Goal: Task Accomplishment & Management: Manage account settings

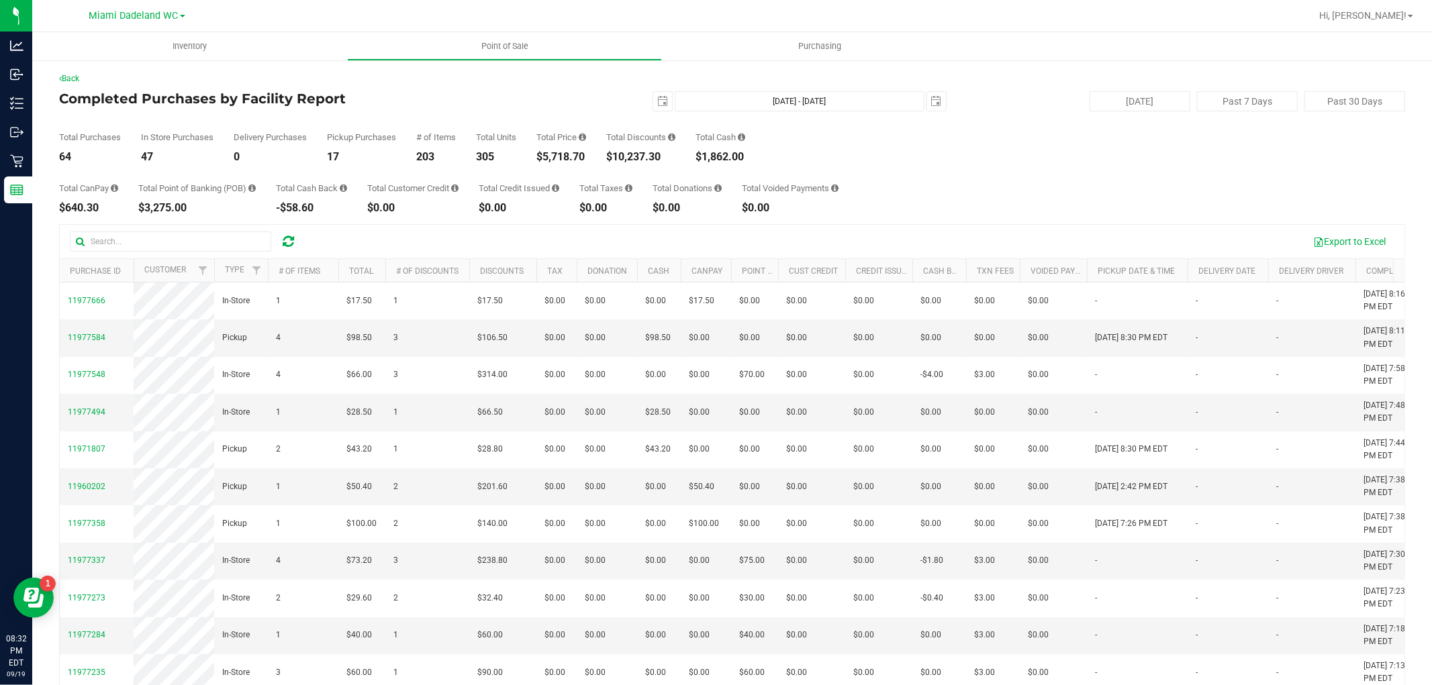
click at [564, 152] on div "$5,718.70" at bounding box center [561, 157] width 50 height 11
copy div "5,718.70"
click at [648, 159] on div "$10,237.30" at bounding box center [640, 157] width 69 height 11
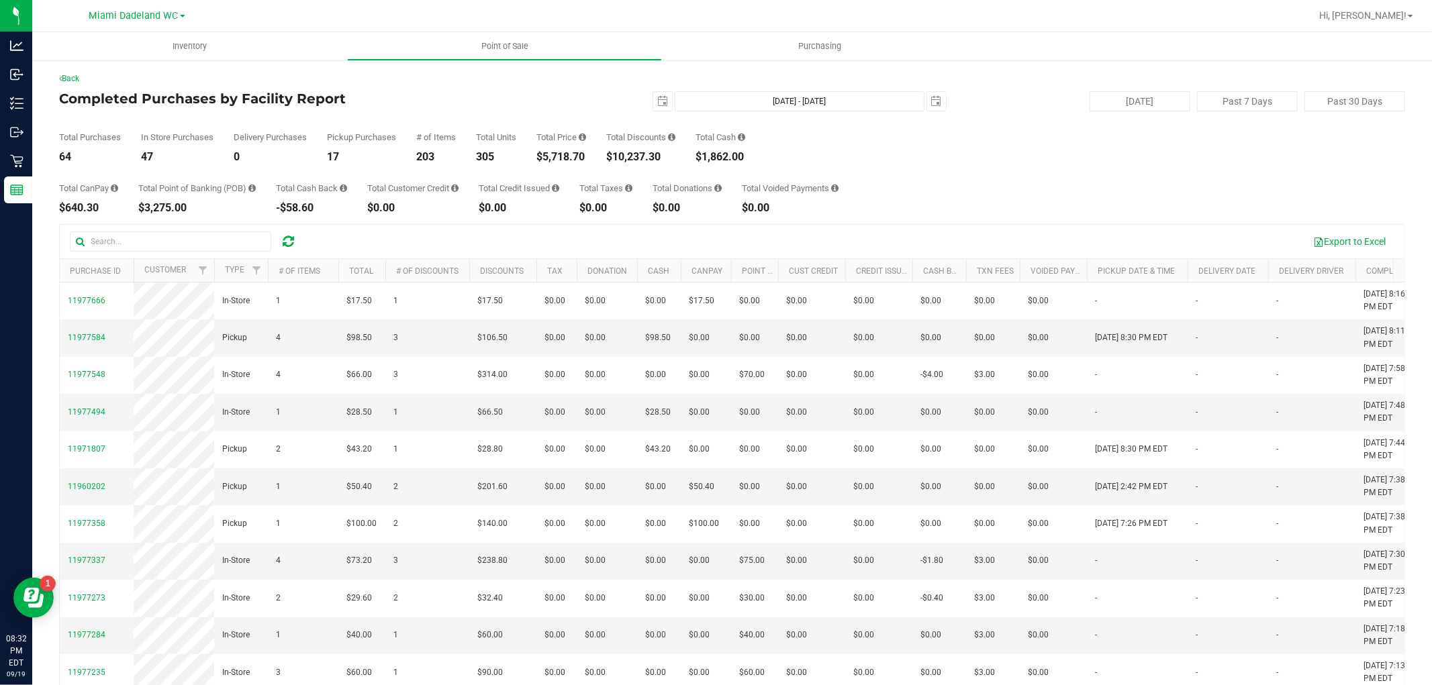
copy div "10,237.30"
click at [663, 103] on span "select" at bounding box center [662, 101] width 19 height 19
click at [679, 222] on link "15" at bounding box center [676, 217] width 19 height 21
type input "2025-09-15"
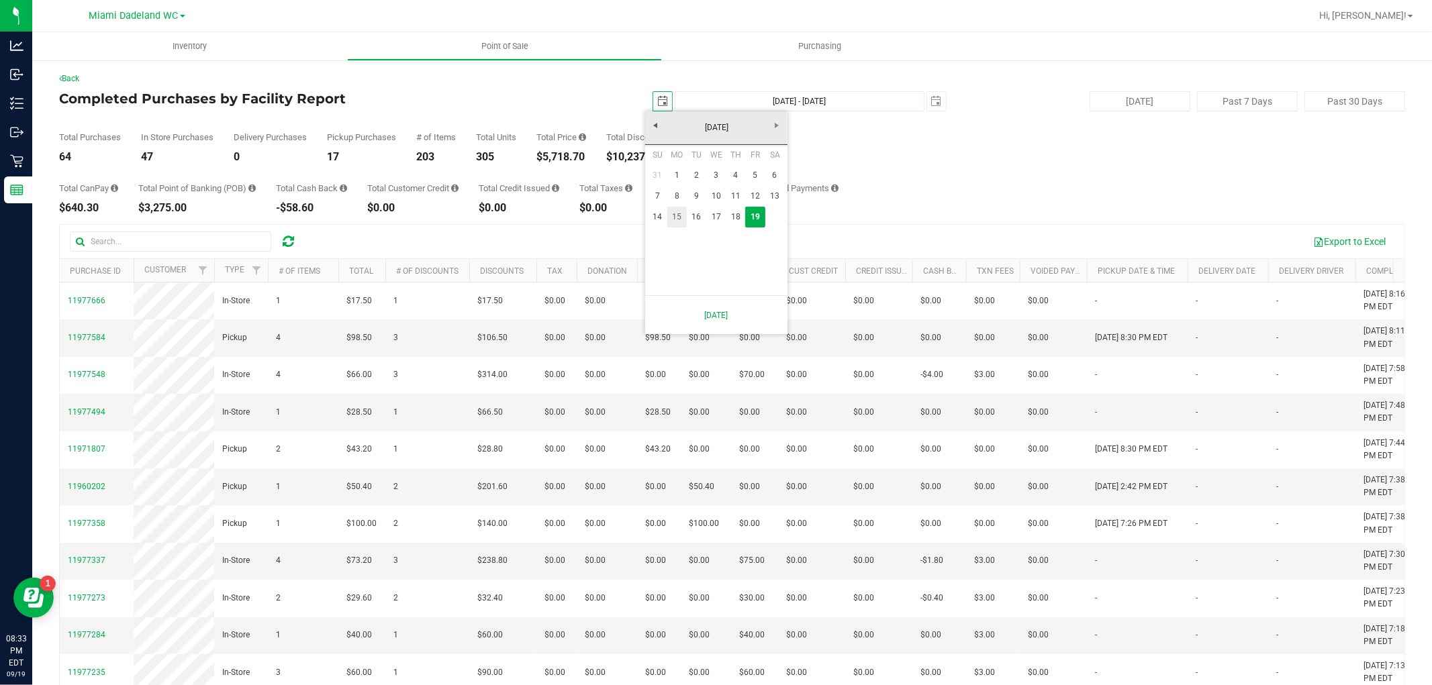
type input "Sep 15, 2025 - Sep 19, 2025"
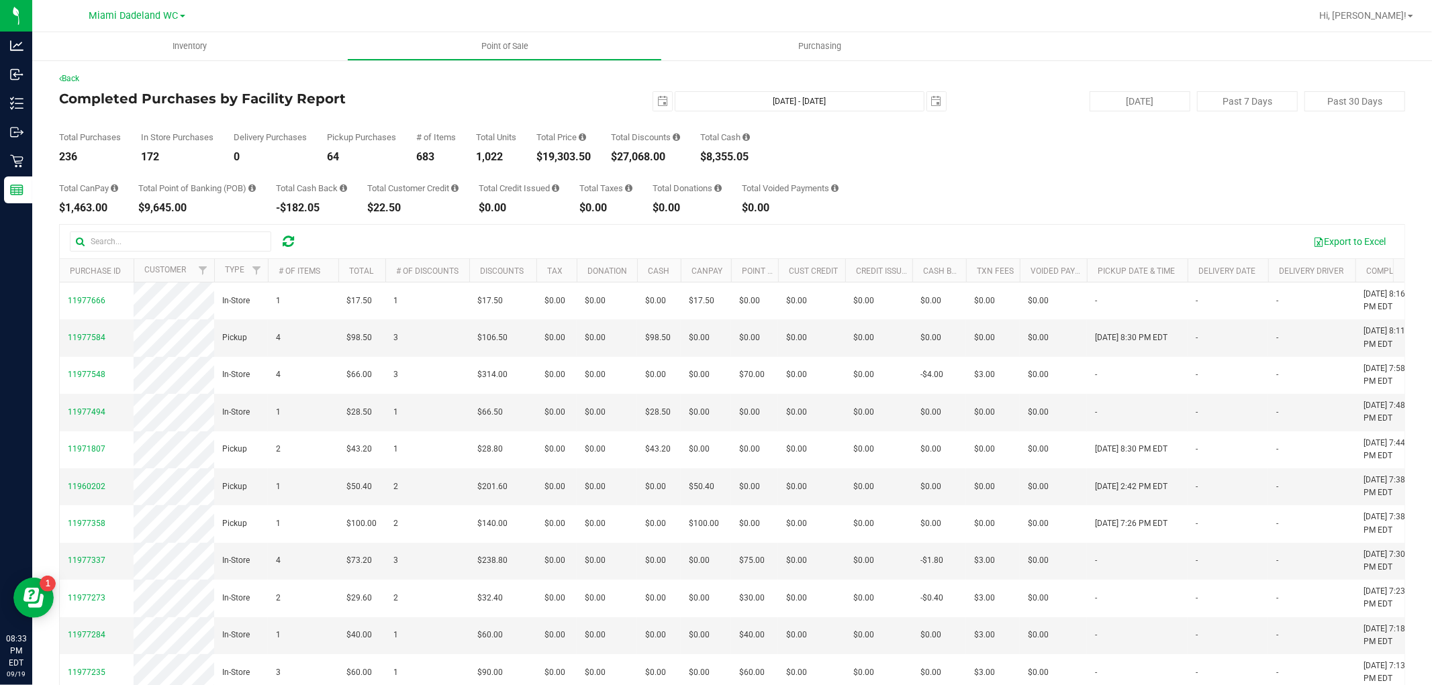
click at [579, 153] on div "$19,303.50" at bounding box center [563, 157] width 54 height 11
click at [583, 154] on div "$19,303.50" at bounding box center [563, 157] width 54 height 11
copy div "19,303.50"
click at [657, 103] on span "select" at bounding box center [662, 101] width 11 height 11
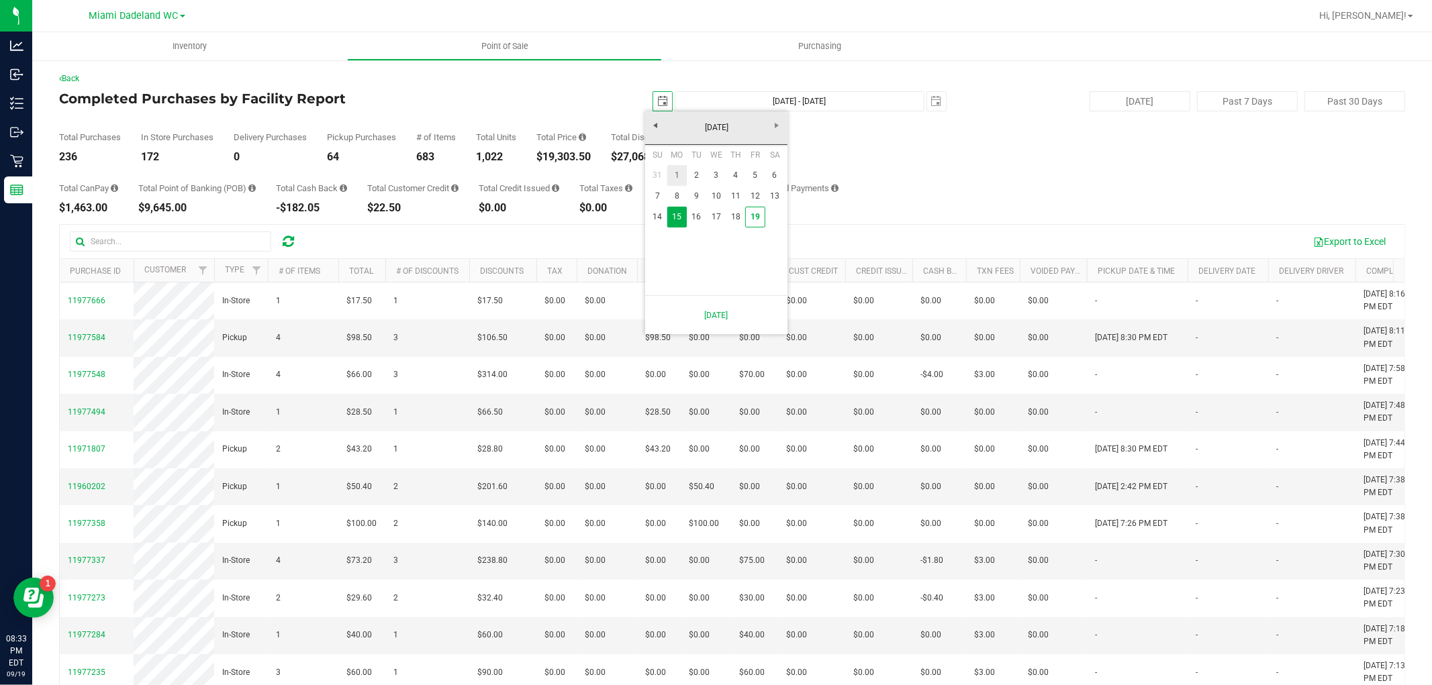
click at [673, 170] on link "1" at bounding box center [676, 175] width 19 height 21
type input "2025-09-01"
type input "Sep 1, 2025 - Sep 19, 2025"
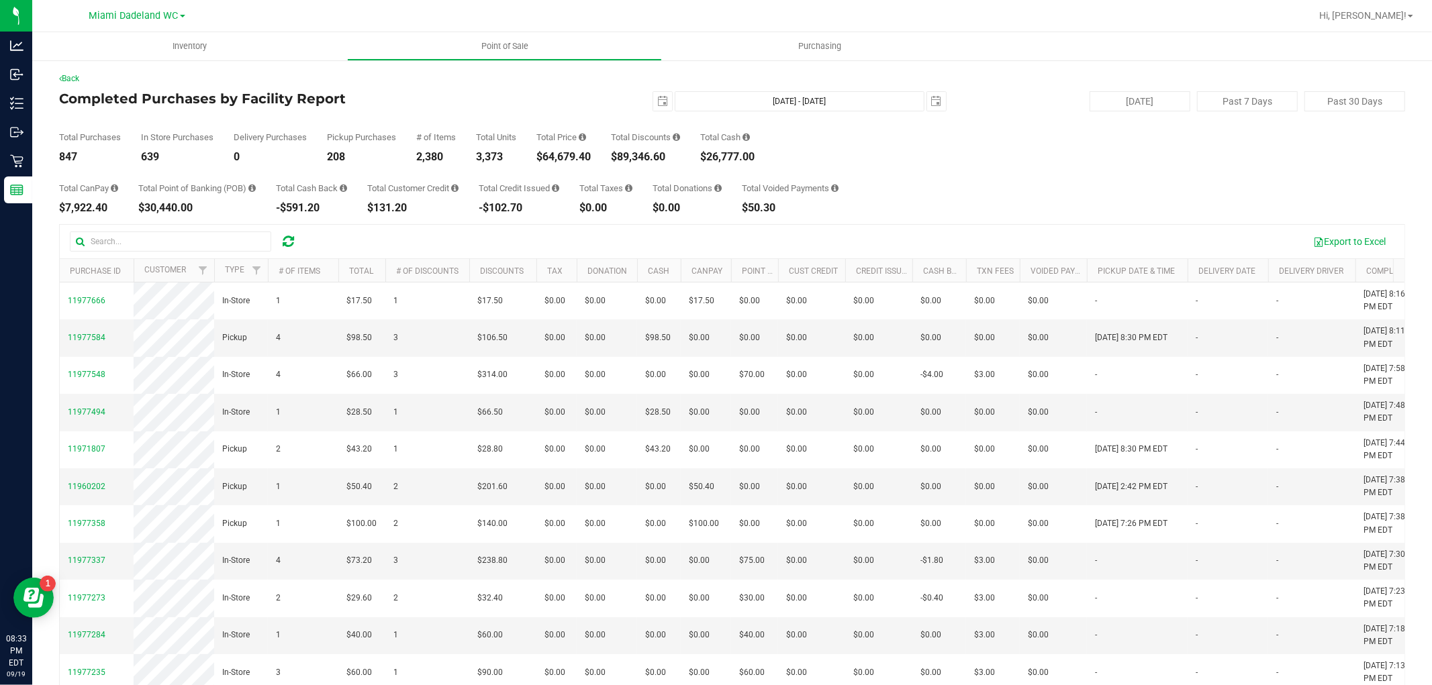
click at [568, 156] on div "$64,679.40" at bounding box center [563, 157] width 54 height 11
copy div "64,679.40"
click at [657, 103] on span "select" at bounding box center [662, 101] width 11 height 11
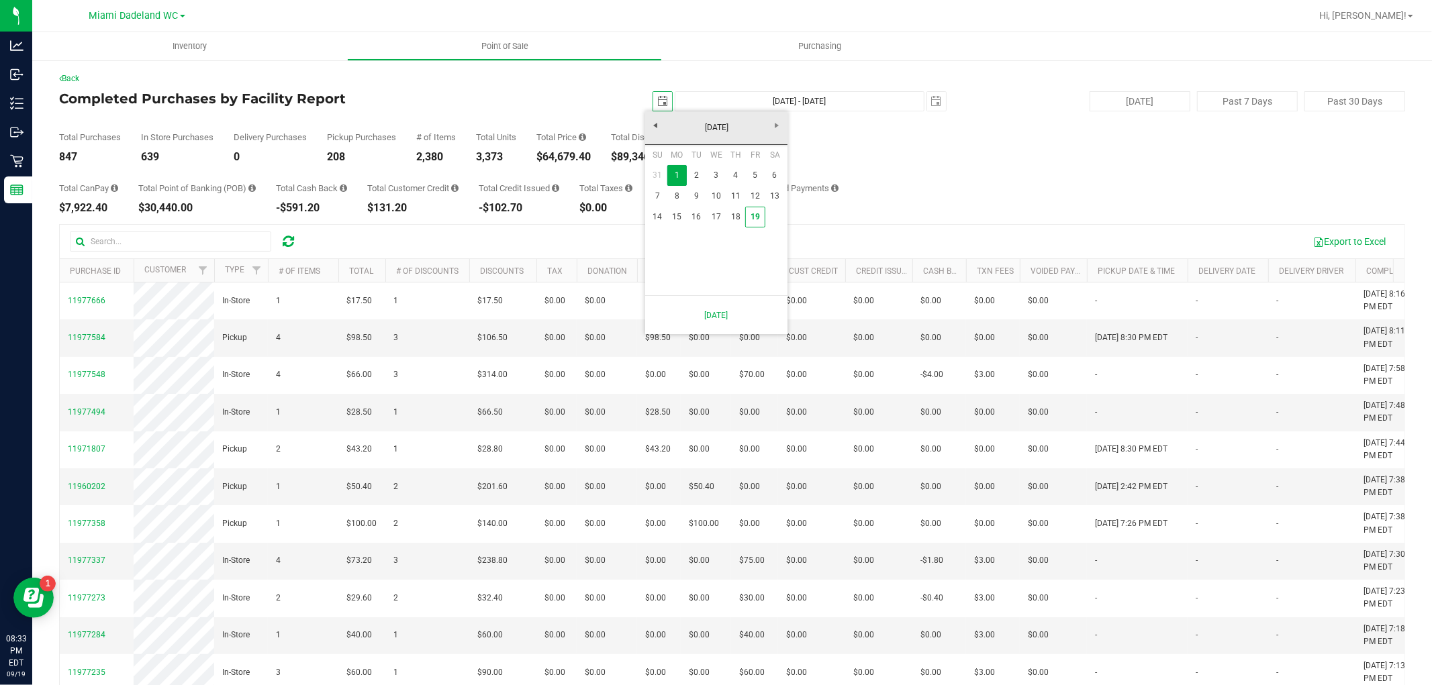
click at [657, 103] on span "select" at bounding box center [662, 101] width 11 height 11
click at [748, 223] on link "19" at bounding box center [754, 217] width 19 height 21
type input "2025-09-19"
type input "Sep 19, 2025 - Sep 19, 2025"
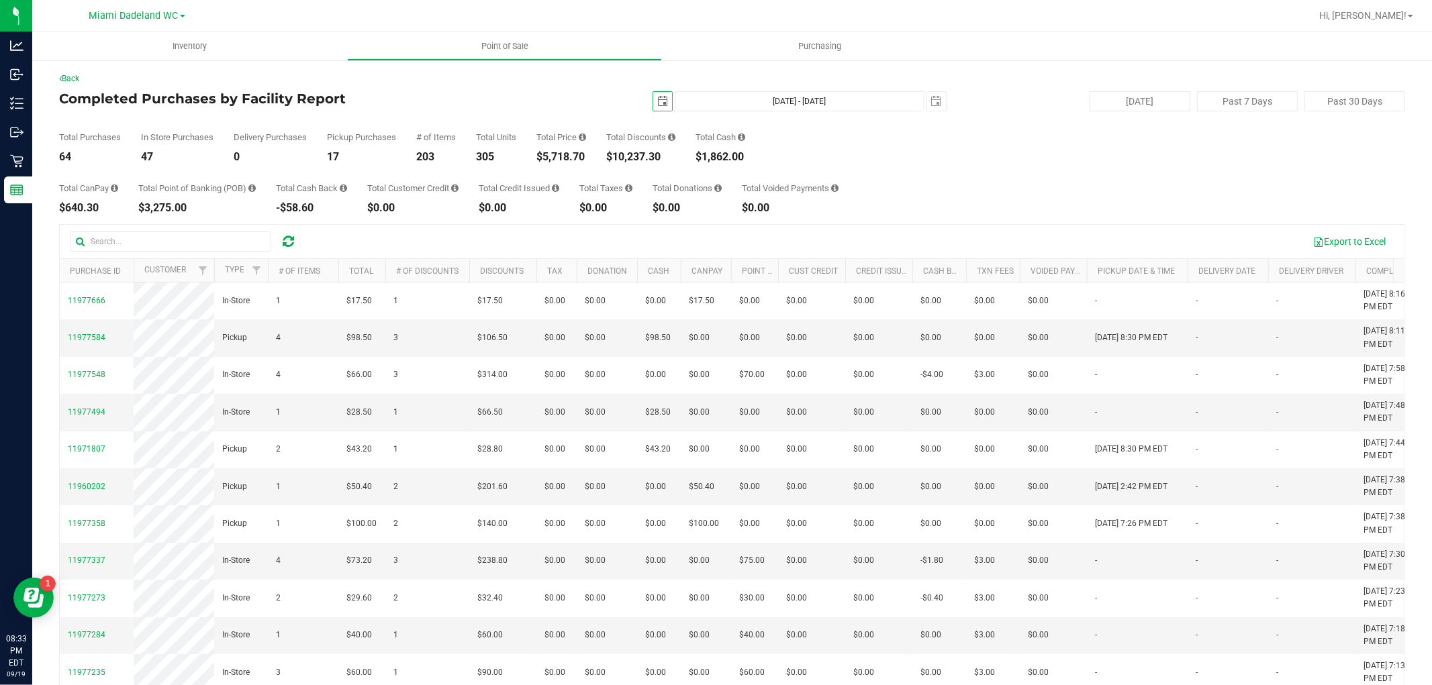
click at [724, 158] on div "$1,862.00" at bounding box center [720, 157] width 50 height 11
copy div "1,862.00"
click at [891, 193] on div "Total CanPay $640.30 Total Point of Banking (POB) $3,275.00 Total Cash Back -$5…" at bounding box center [732, 187] width 1346 height 51
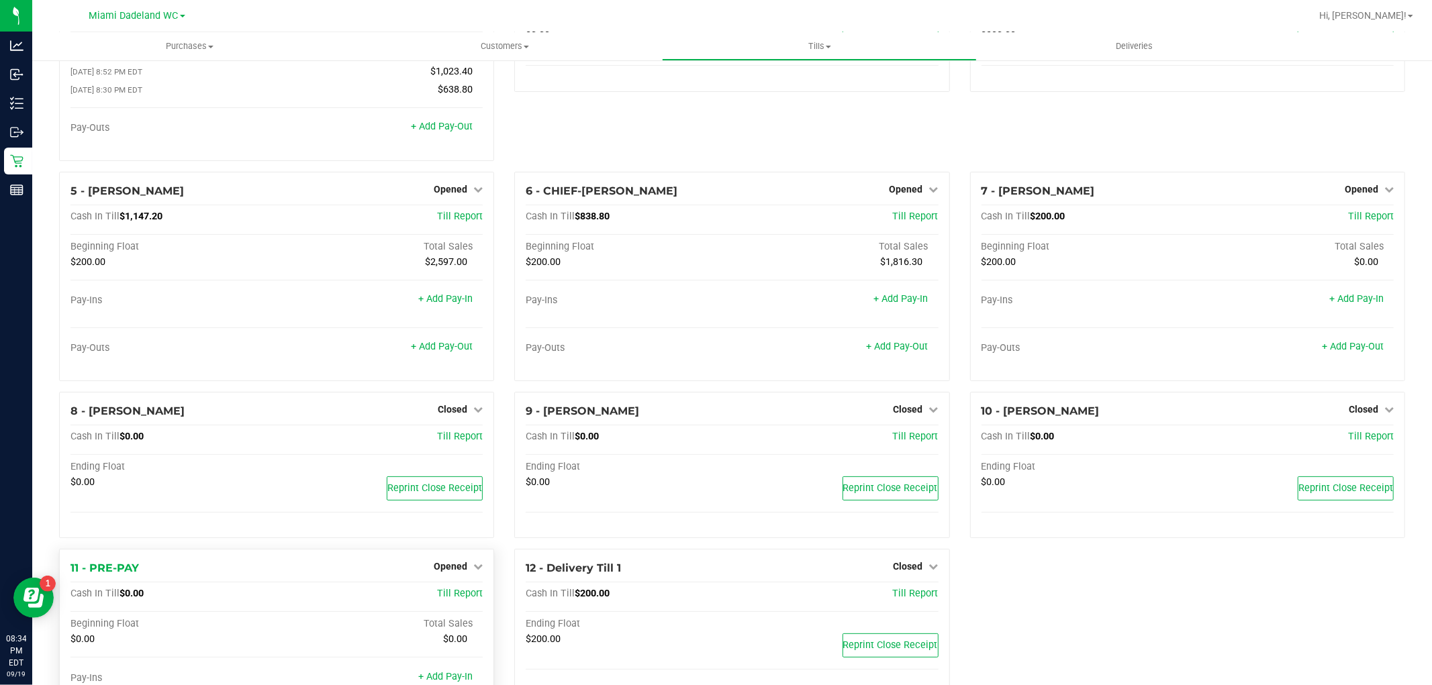
scroll to position [229, 0]
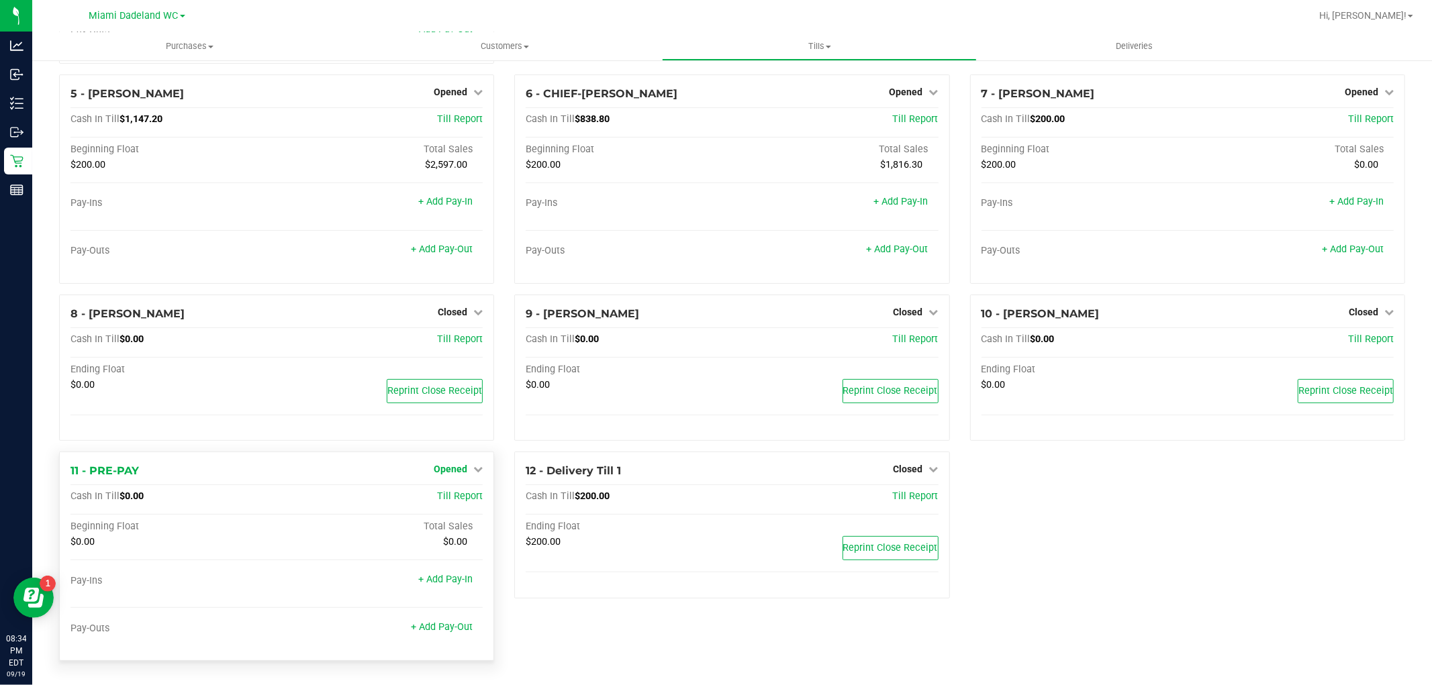
click at [458, 470] on span "Opened" at bounding box center [451, 469] width 34 height 11
click at [468, 506] on div "Close Till" at bounding box center [452, 497] width 101 height 36
click at [462, 500] on link "Close Till" at bounding box center [452, 497] width 36 height 11
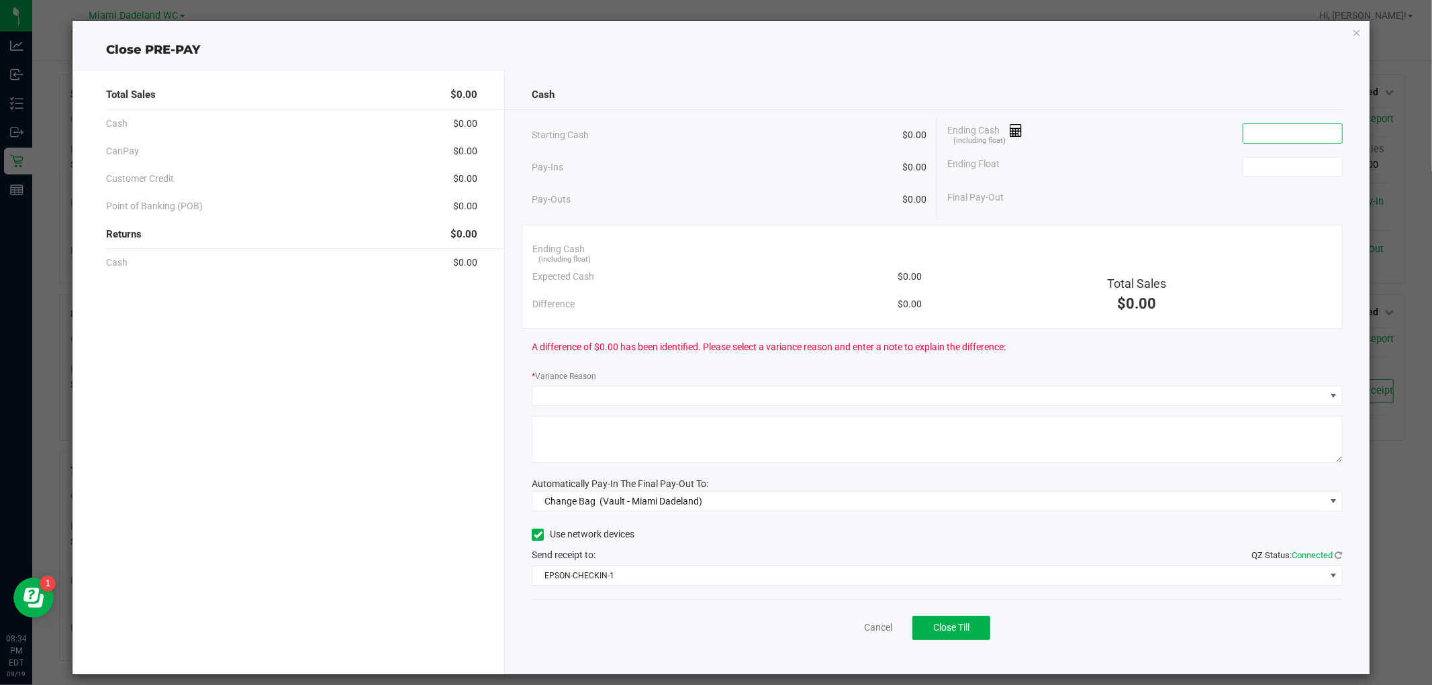
click at [1307, 137] on input at bounding box center [1292, 133] width 99 height 19
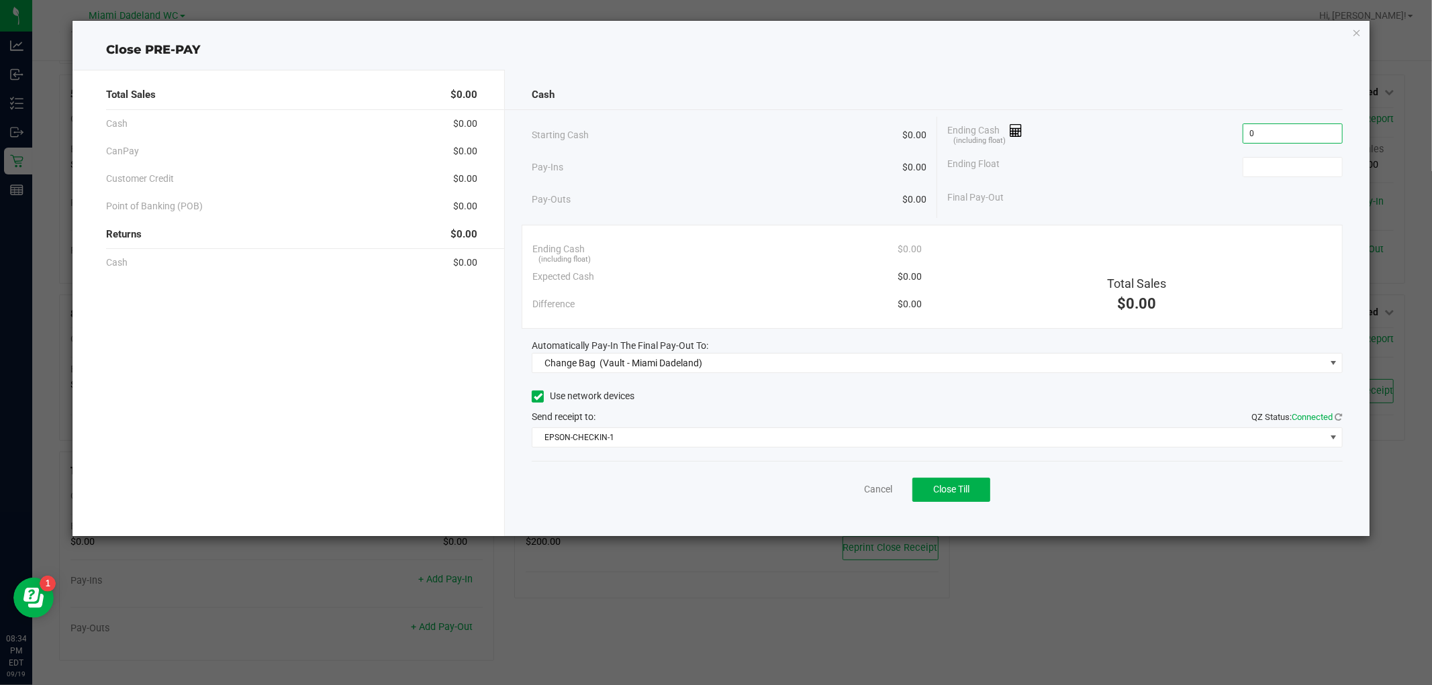
type input "$0.00"
click at [1199, 377] on div "Cash Starting Cash $0.00 Pay-Ins $0.00 Pay-Outs $0.00 Ending Cash (including fl…" at bounding box center [937, 303] width 864 height 466
click at [1187, 358] on span "Change Bag (Vault - Miami Dadeland)" at bounding box center [928, 363] width 792 height 19
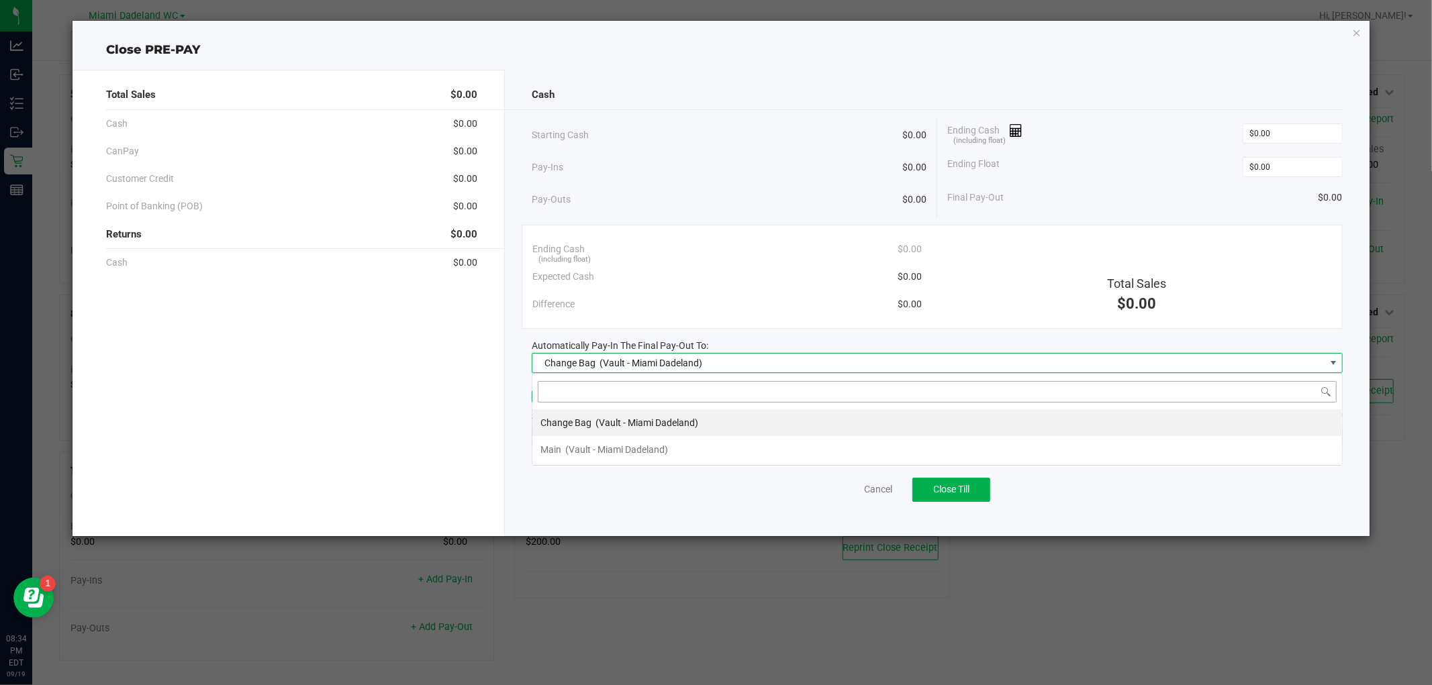
scroll to position [20, 810]
click at [626, 454] on span "(Vault - Miami Dadeland)" at bounding box center [616, 449] width 103 height 11
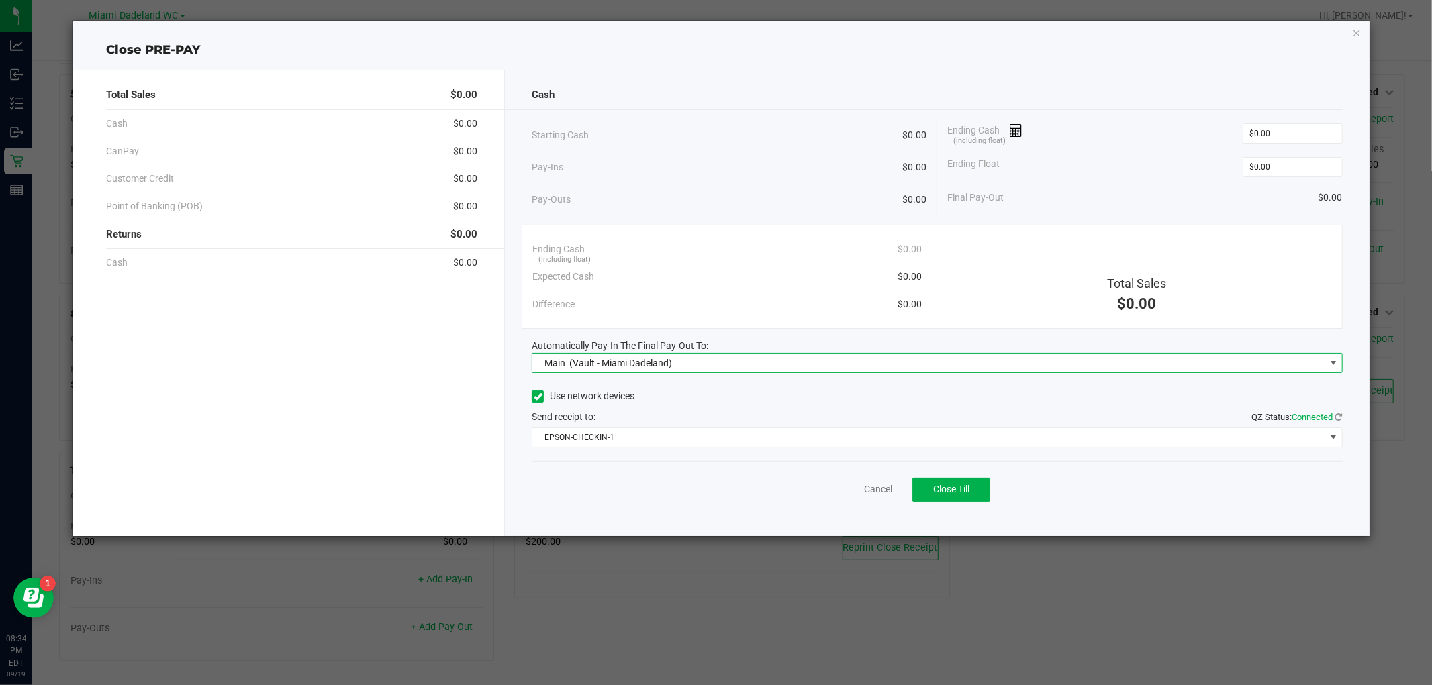
click at [773, 50] on div "Close PRE-PAY" at bounding box center [720, 50] width 1296 height 18
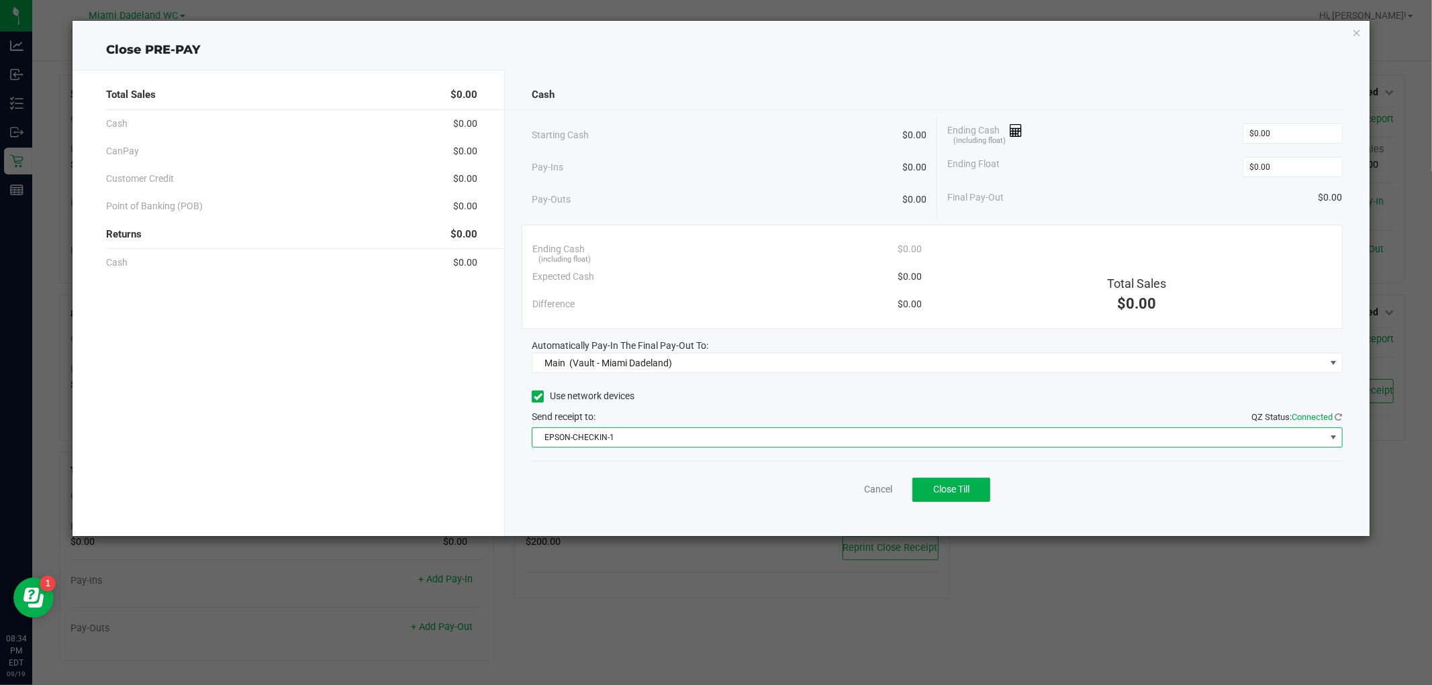
click at [739, 432] on span "EPSON-CHECKIN-1" at bounding box center [928, 437] width 792 height 19
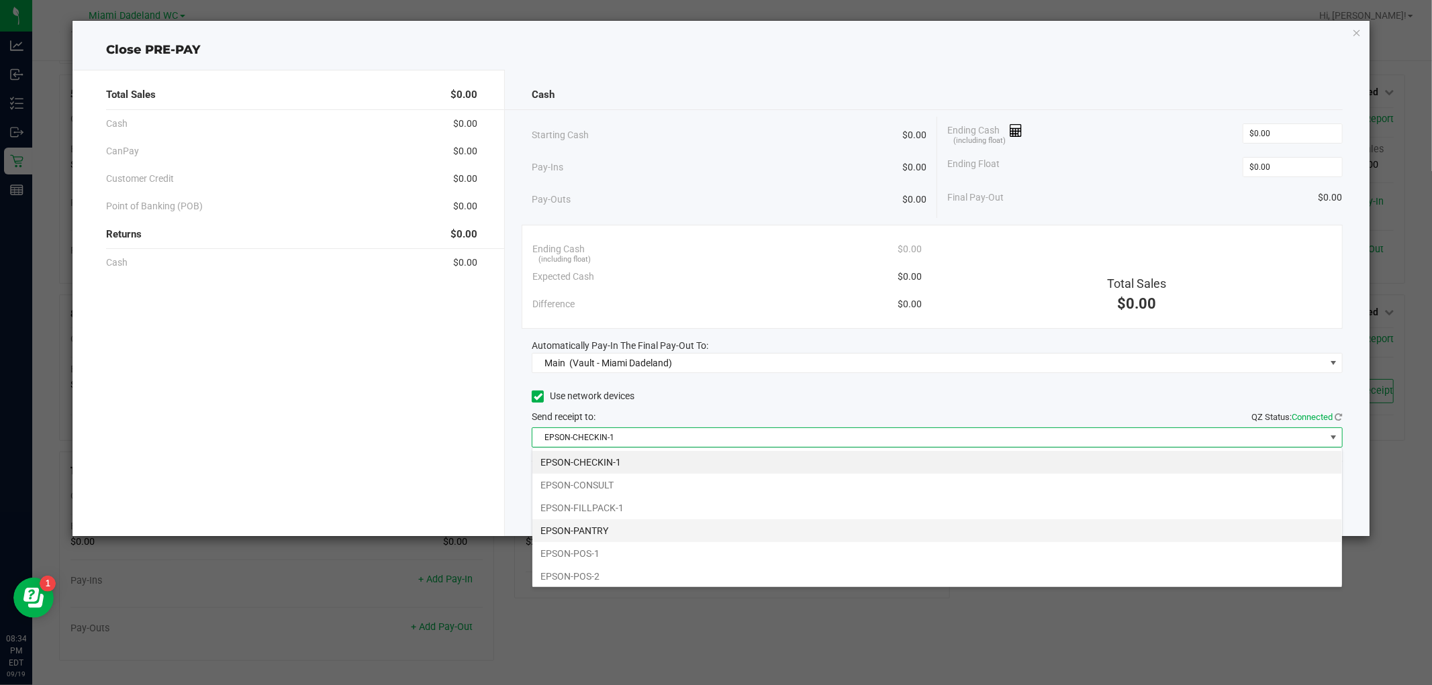
click at [660, 526] on li "EPSON-PANTRY" at bounding box center [936, 530] width 809 height 23
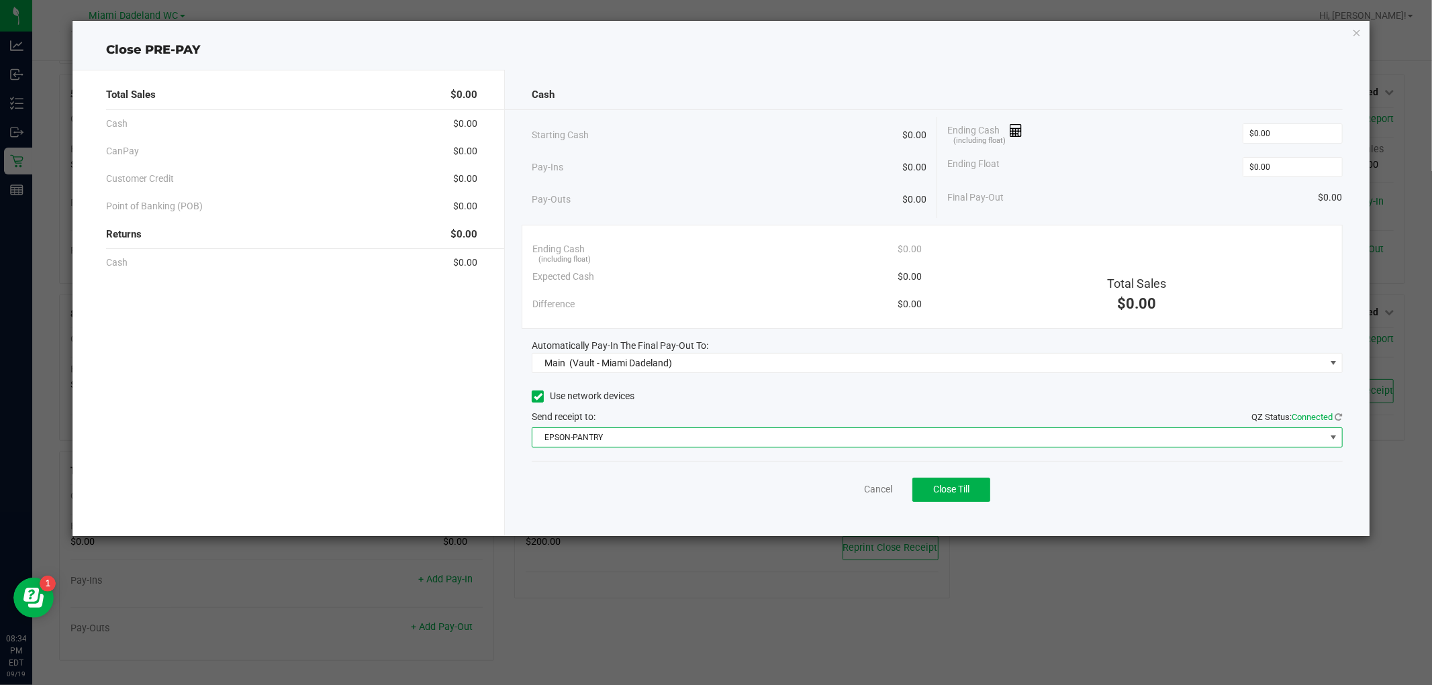
click at [705, 485] on div "Cancel Close Till" at bounding box center [937, 487] width 810 height 52
click at [982, 487] on button "Close Till" at bounding box center [951, 490] width 78 height 24
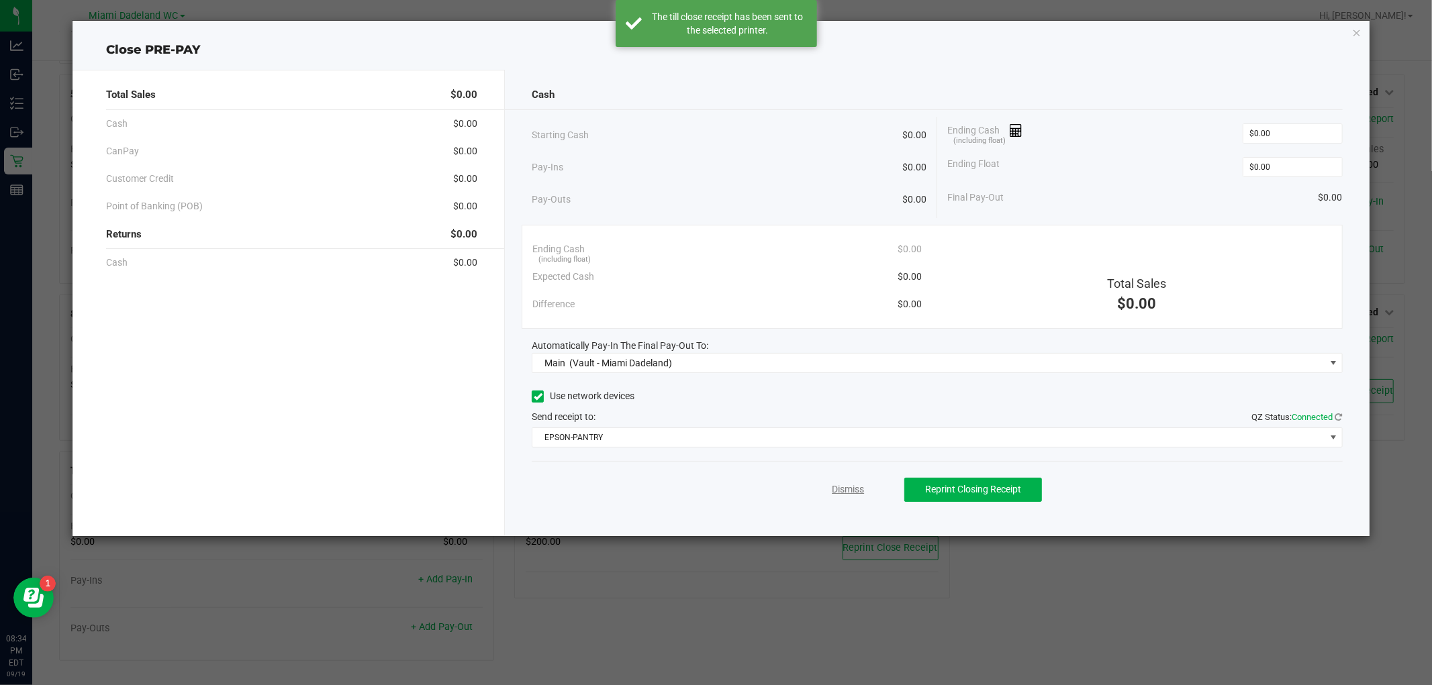
click at [859, 491] on link "Dismiss" at bounding box center [848, 490] width 32 height 14
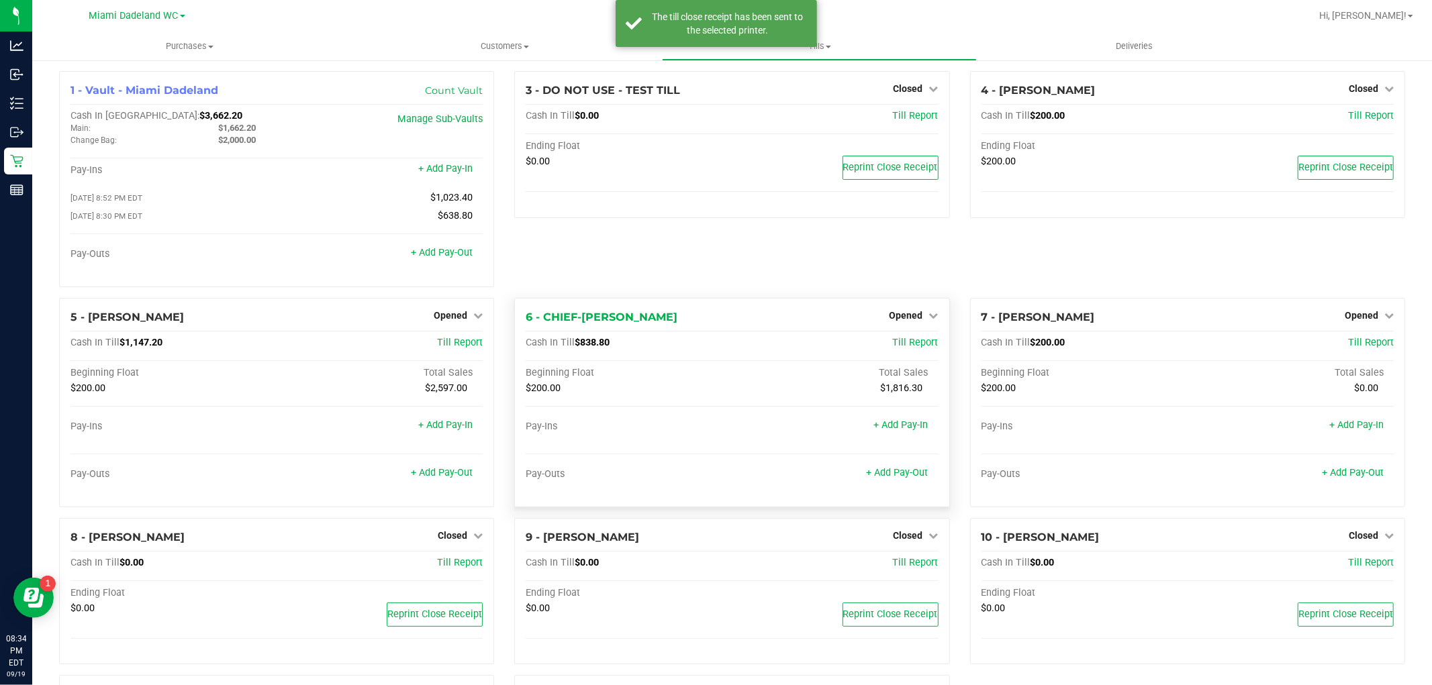
scroll to position [0, 0]
click at [463, 322] on span "Opened" at bounding box center [451, 316] width 34 height 11
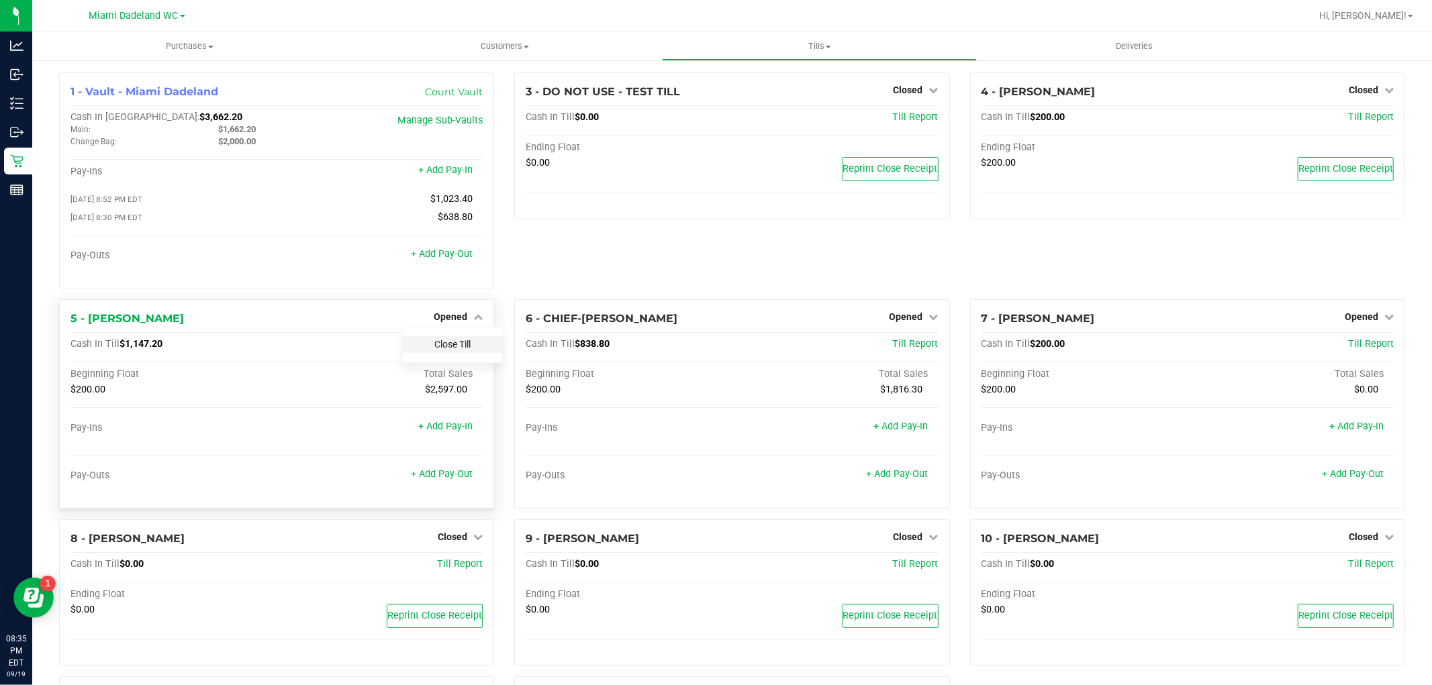
click at [466, 346] on link "Close Till" at bounding box center [452, 344] width 36 height 11
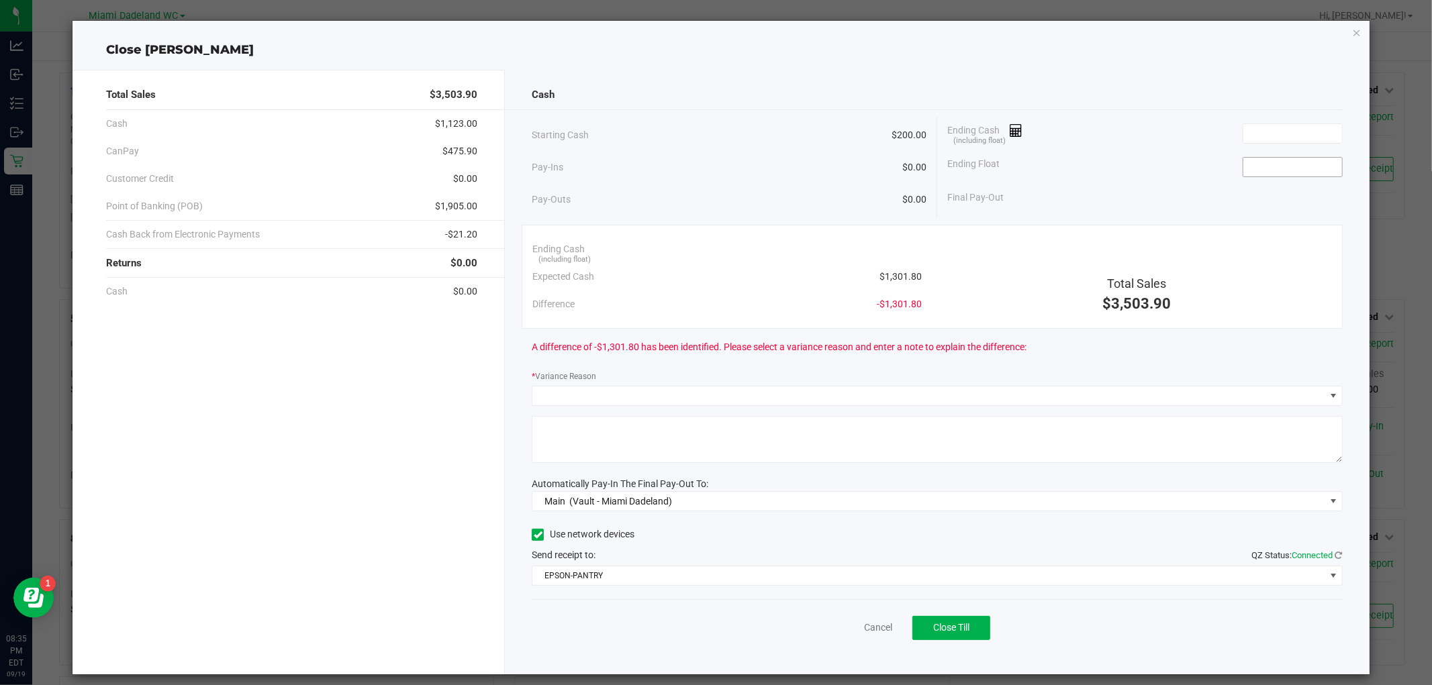
click at [1273, 164] on input at bounding box center [1292, 167] width 99 height 19
click at [1289, 135] on input at bounding box center [1292, 133] width 99 height 19
type input "$200.00"
click at [1295, 135] on input at bounding box center [1292, 133] width 99 height 19
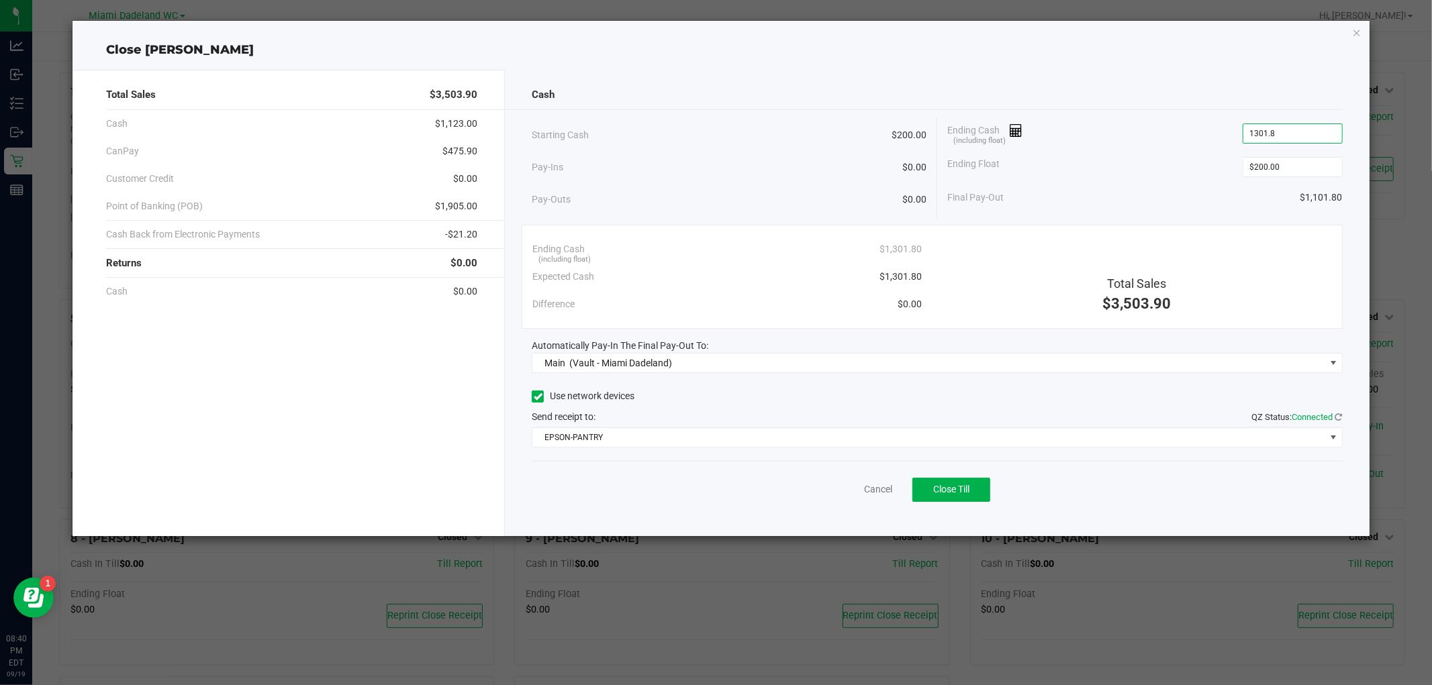
click at [1139, 59] on div "Total Sales $3,503.90 Cash $1,123.00 CanPay $475.90 Customer Credit $0.00 Point…" at bounding box center [720, 297] width 1296 height 477
type input "$1,301.80"
click at [973, 497] on button "Close Till" at bounding box center [951, 490] width 78 height 24
click at [841, 491] on link "Dismiss" at bounding box center [848, 490] width 32 height 14
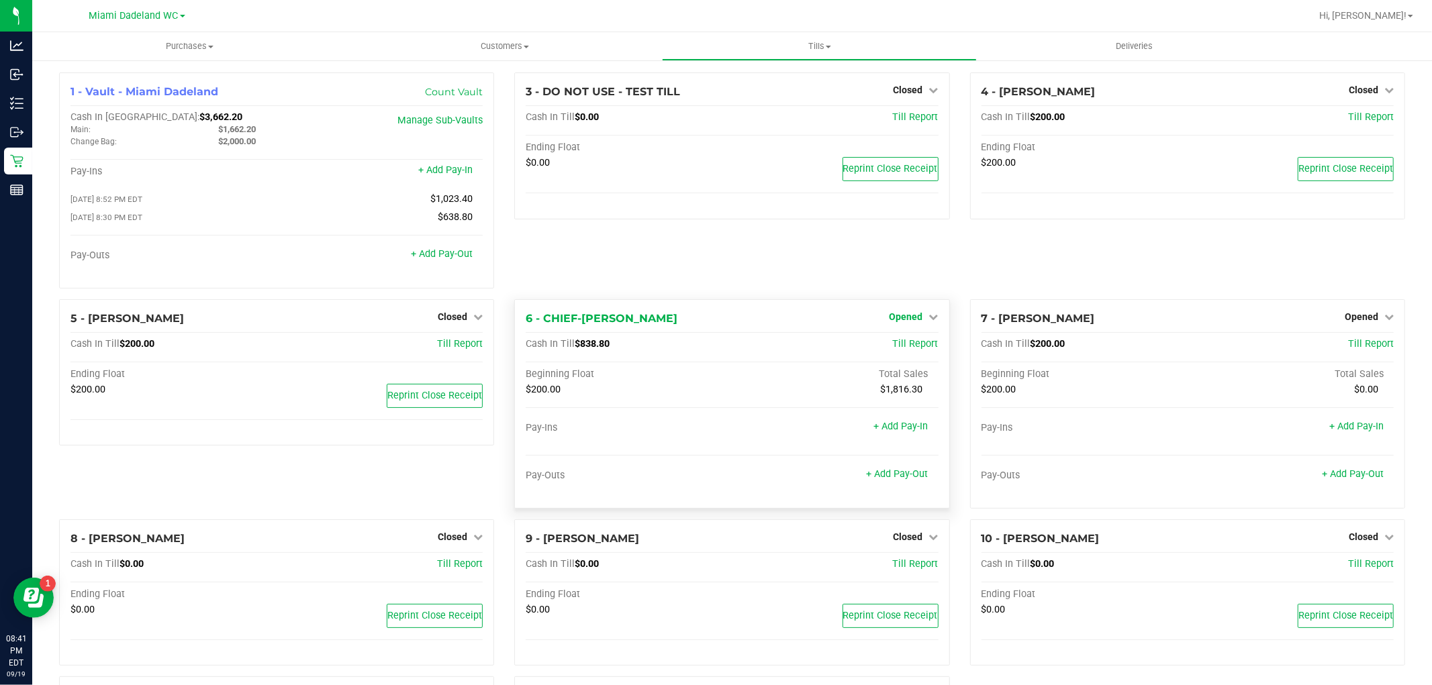
click at [901, 319] on span "Opened" at bounding box center [906, 316] width 34 height 11
click at [889, 342] on link "Close Till" at bounding box center [907, 344] width 36 height 11
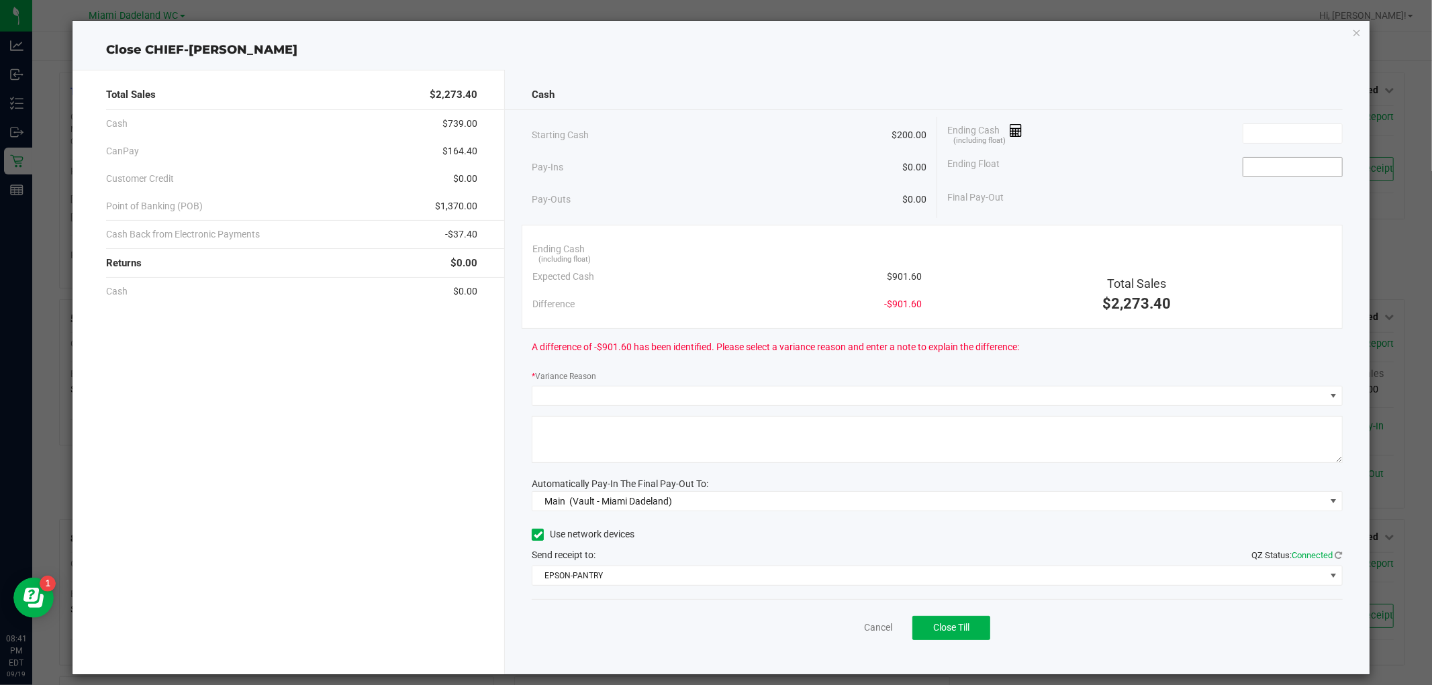
click at [1320, 166] on input at bounding box center [1292, 167] width 99 height 19
click at [1292, 132] on input at bounding box center [1292, 133] width 99 height 19
type input "$200.00"
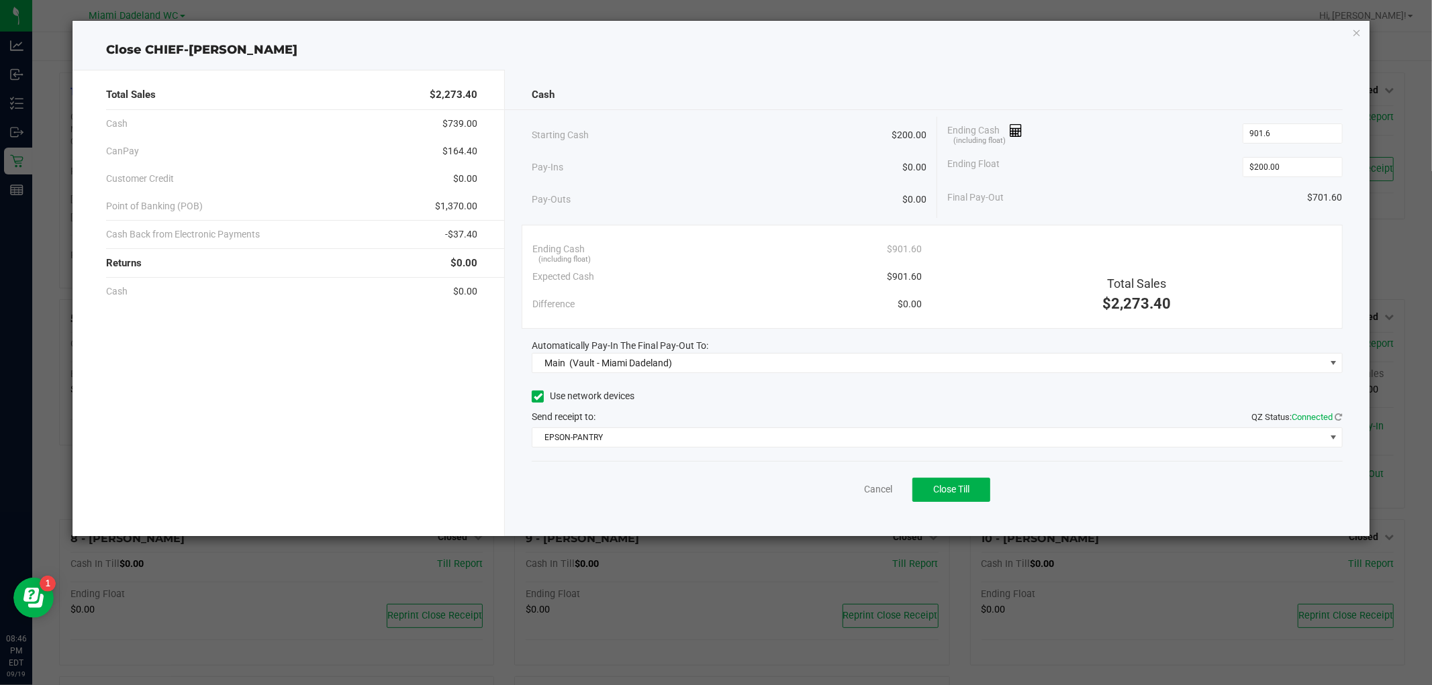
click at [811, 70] on div "Cash Starting Cash $200.00 Pay-Ins $0.00 Pay-Outs $0.00 Ending Cash (including …" at bounding box center [937, 303] width 864 height 466
type input "$901.60"
click at [956, 493] on span "Close Till" at bounding box center [951, 489] width 36 height 11
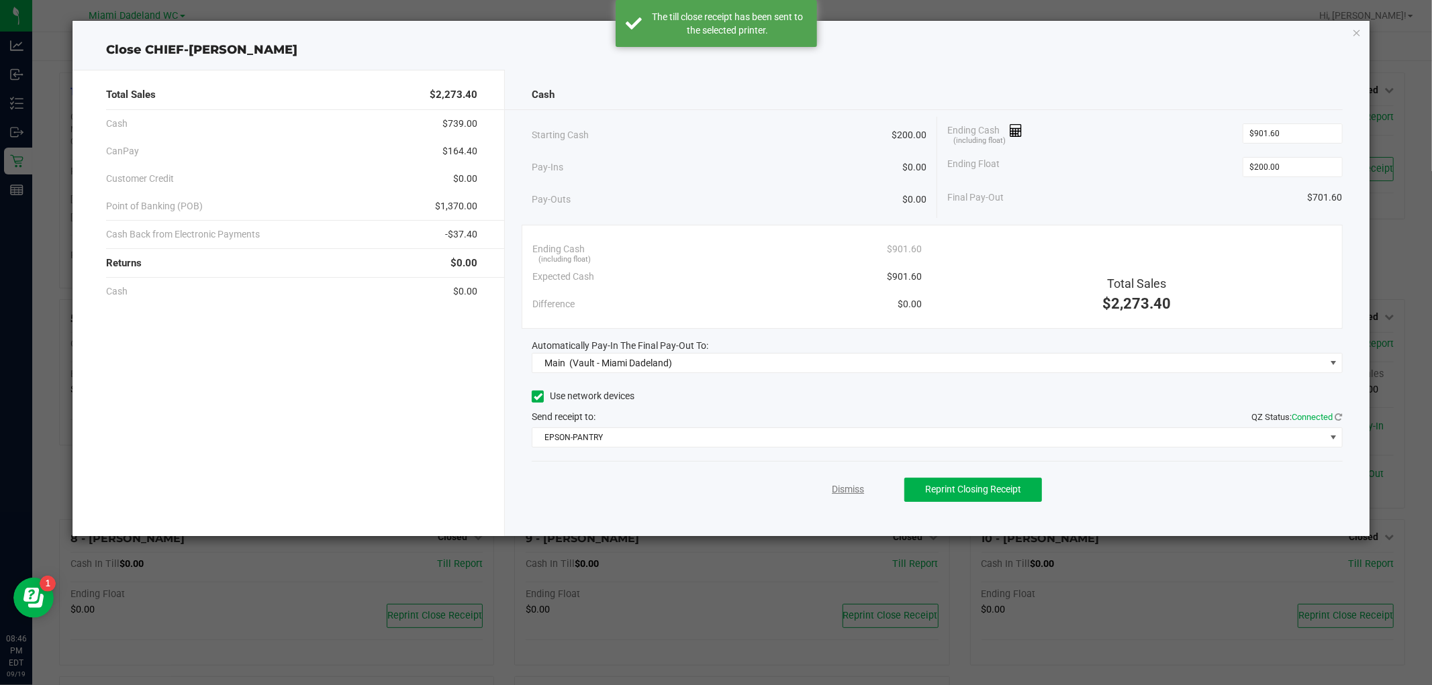
click at [844, 487] on link "Dismiss" at bounding box center [848, 490] width 32 height 14
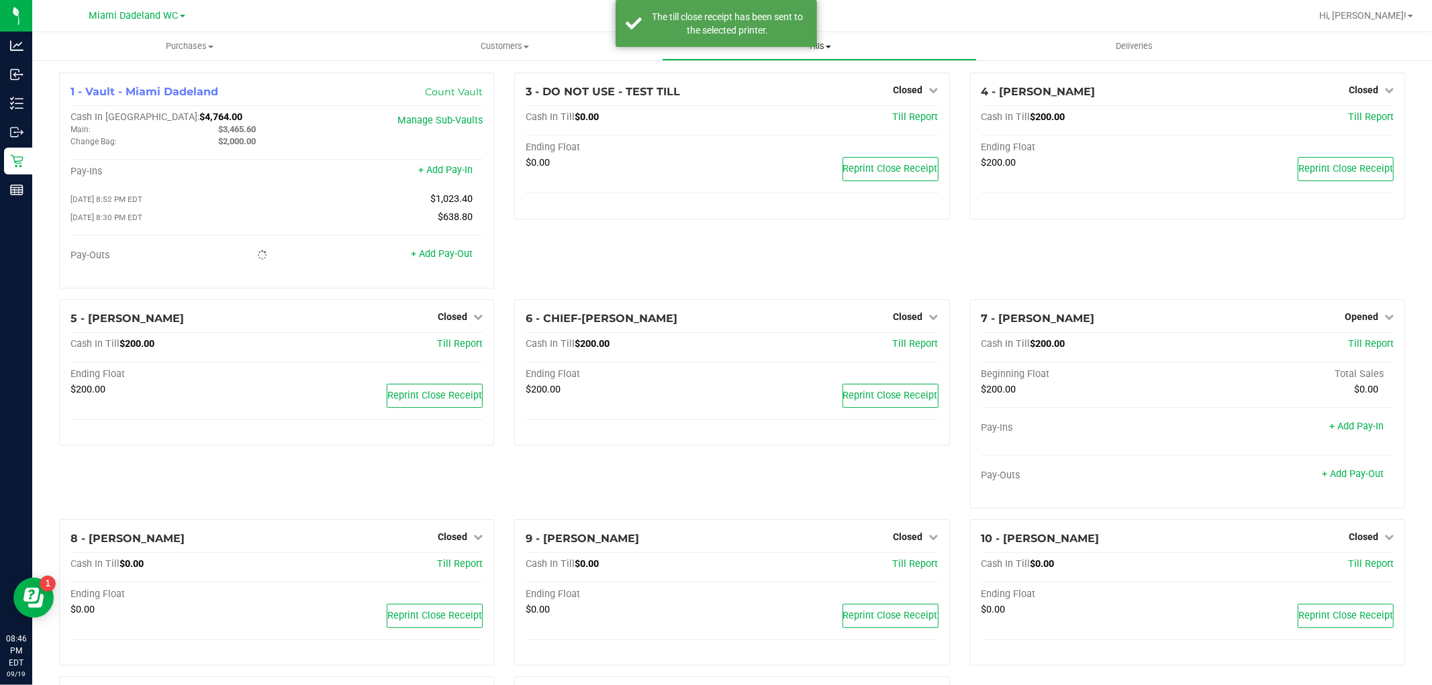
click at [850, 42] on span "Tills" at bounding box center [818, 46] width 313 height 12
click at [783, 97] on span "Reconcile e-payments" at bounding box center [729, 96] width 134 height 11
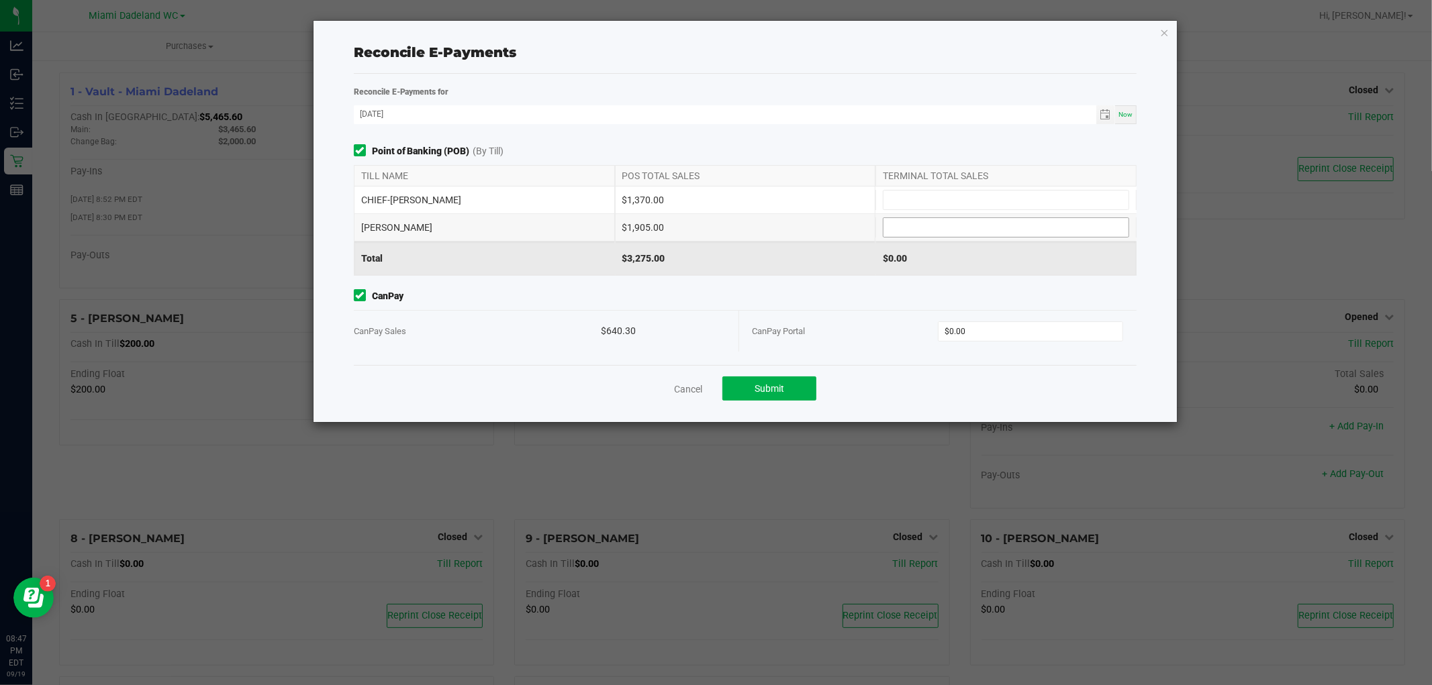
click at [1034, 226] on input at bounding box center [1005, 227] width 245 height 19
type input "$1,905.00"
click at [1035, 195] on input at bounding box center [1005, 200] width 245 height 19
type input "$1,370.00"
click at [1032, 326] on input "0" at bounding box center [1030, 331] width 184 height 19
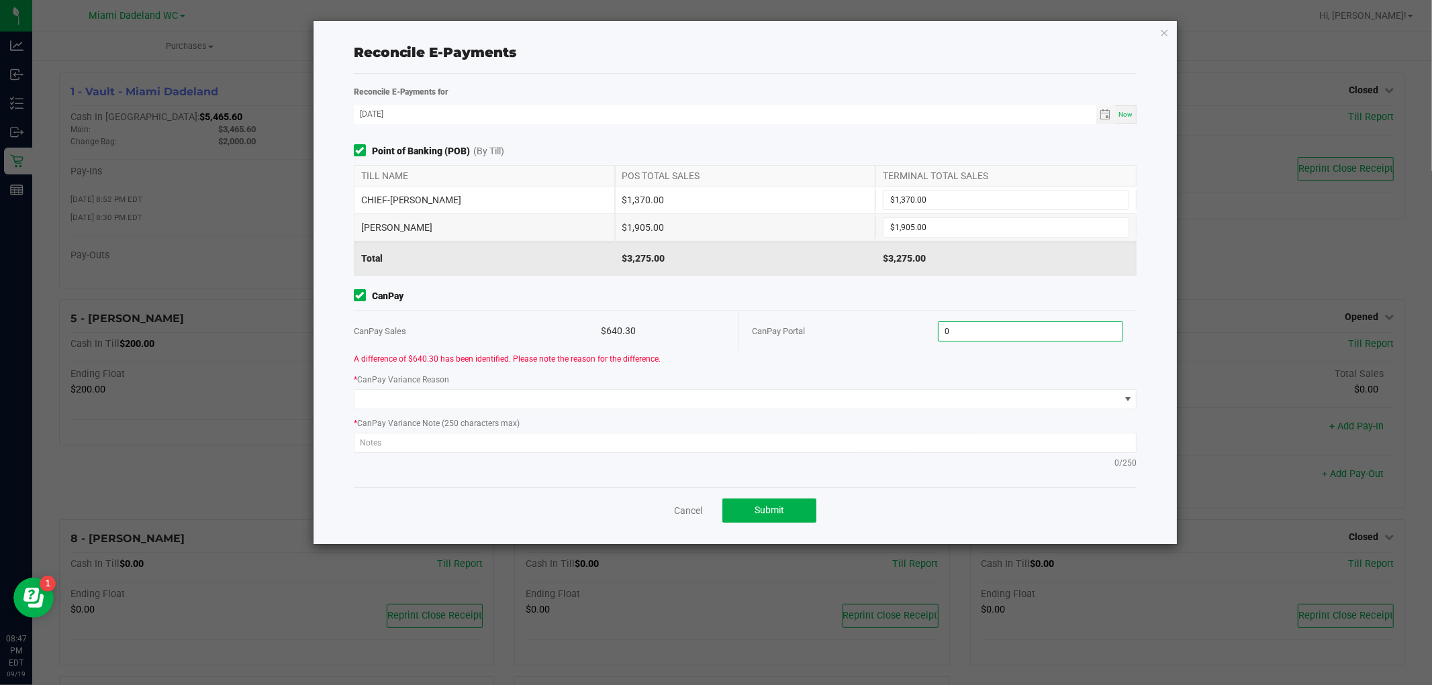
click at [990, 338] on input "0" at bounding box center [1030, 331] width 184 height 19
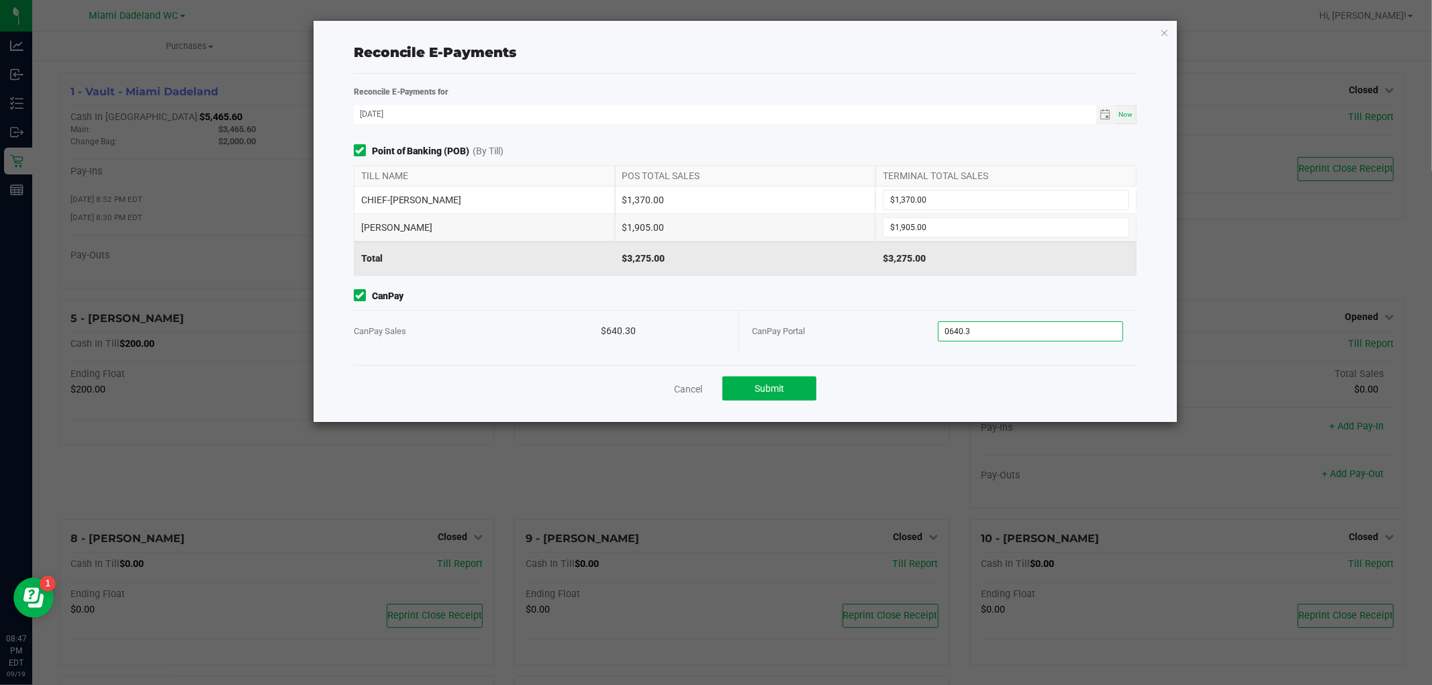
type input "$640.30"
click at [908, 377] on div "Cancel Submit" at bounding box center [745, 388] width 783 height 46
click at [792, 381] on button "Submit" at bounding box center [769, 389] width 94 height 24
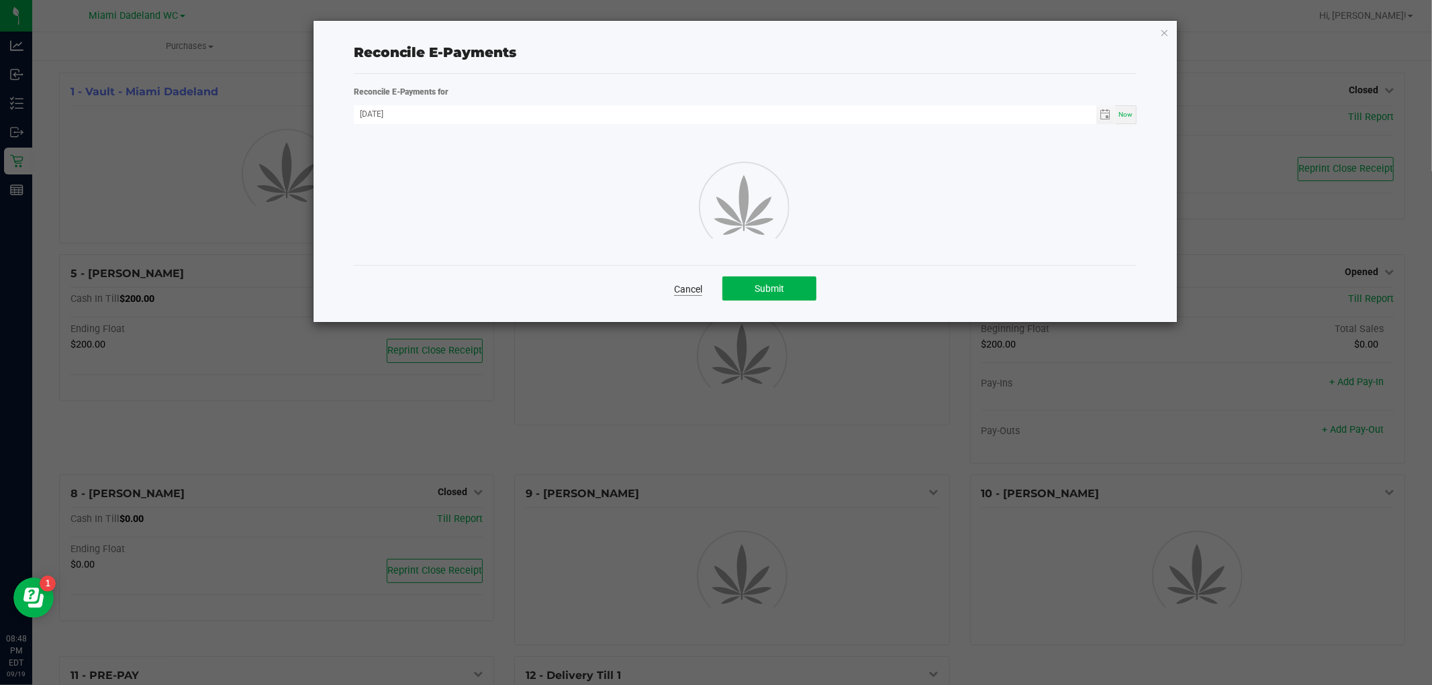
click at [692, 291] on link "Cancel" at bounding box center [688, 289] width 28 height 13
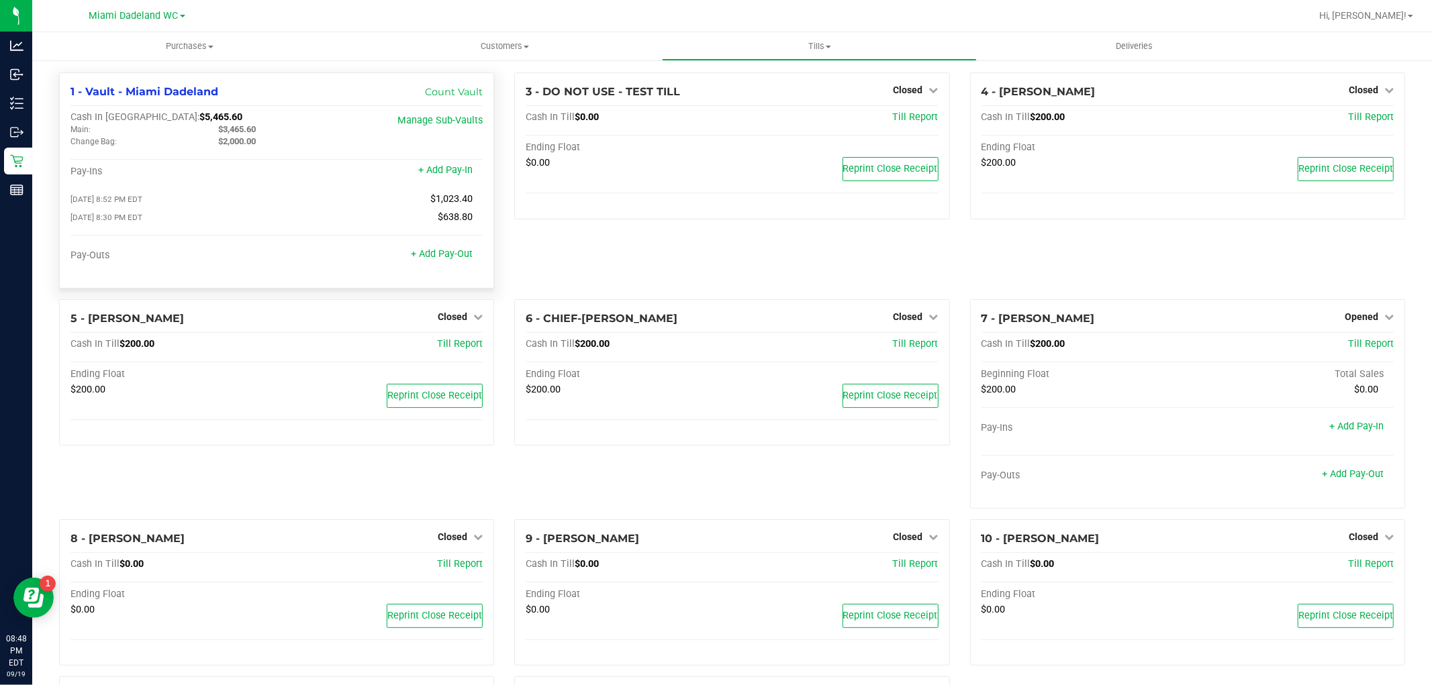
click at [199, 122] on span "$5,465.60" at bounding box center [220, 116] width 43 height 11
copy span "5,465.60"
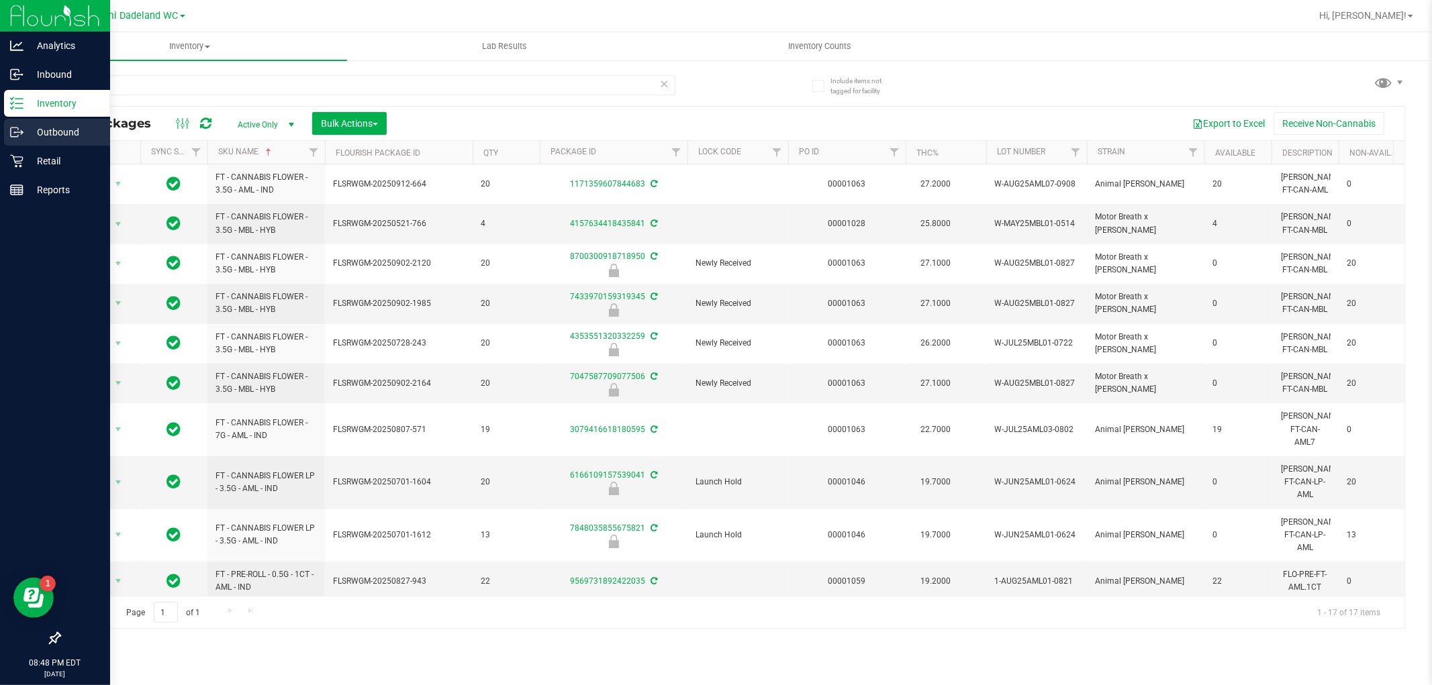
scroll to position [267, 0]
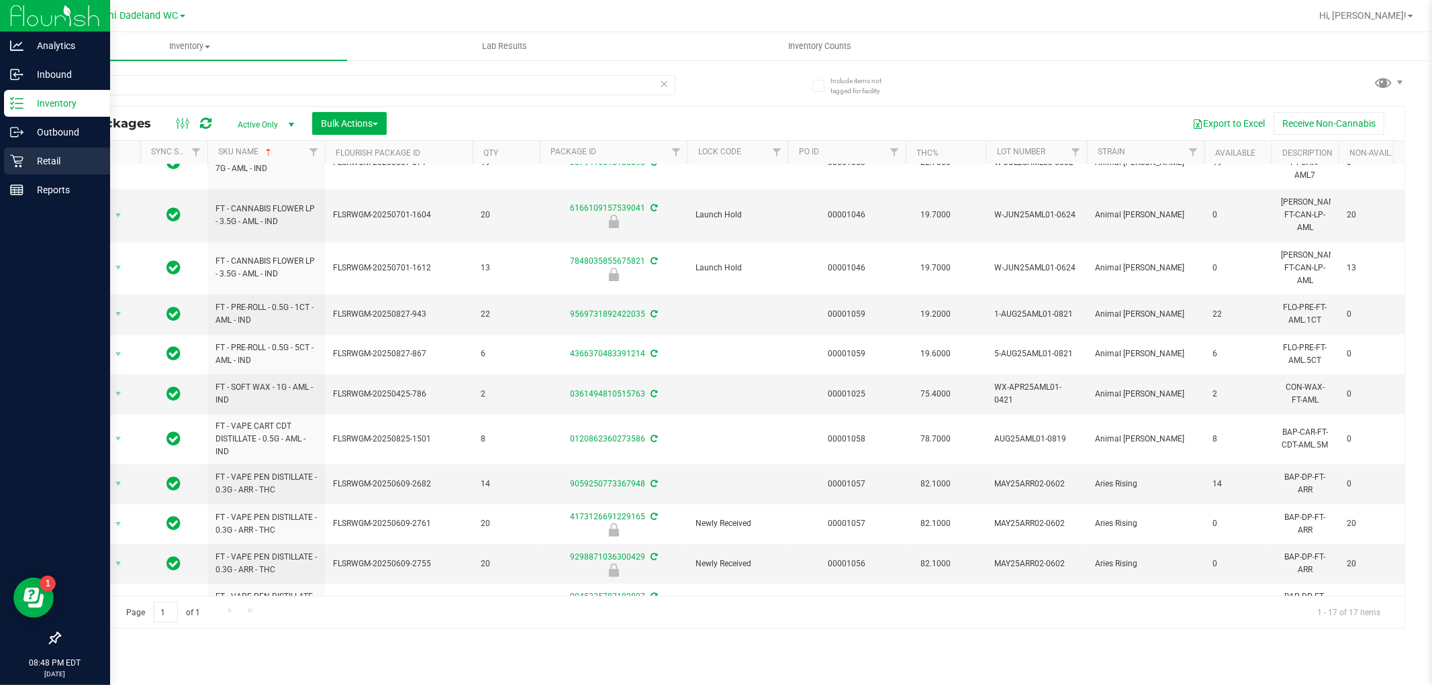
click at [34, 153] on p "Retail" at bounding box center [63, 161] width 81 height 16
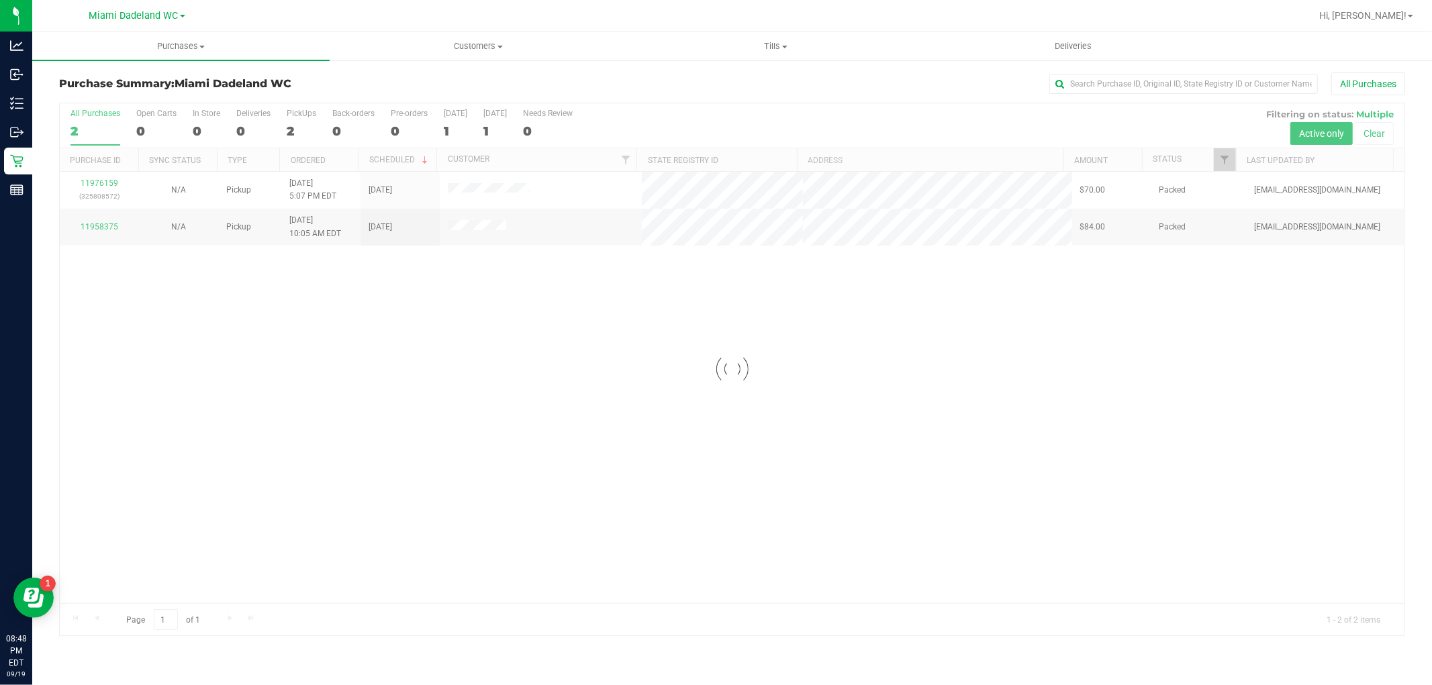
click at [486, 314] on div at bounding box center [732, 369] width 1344 height 532
